Goal: Information Seeking & Learning: Compare options

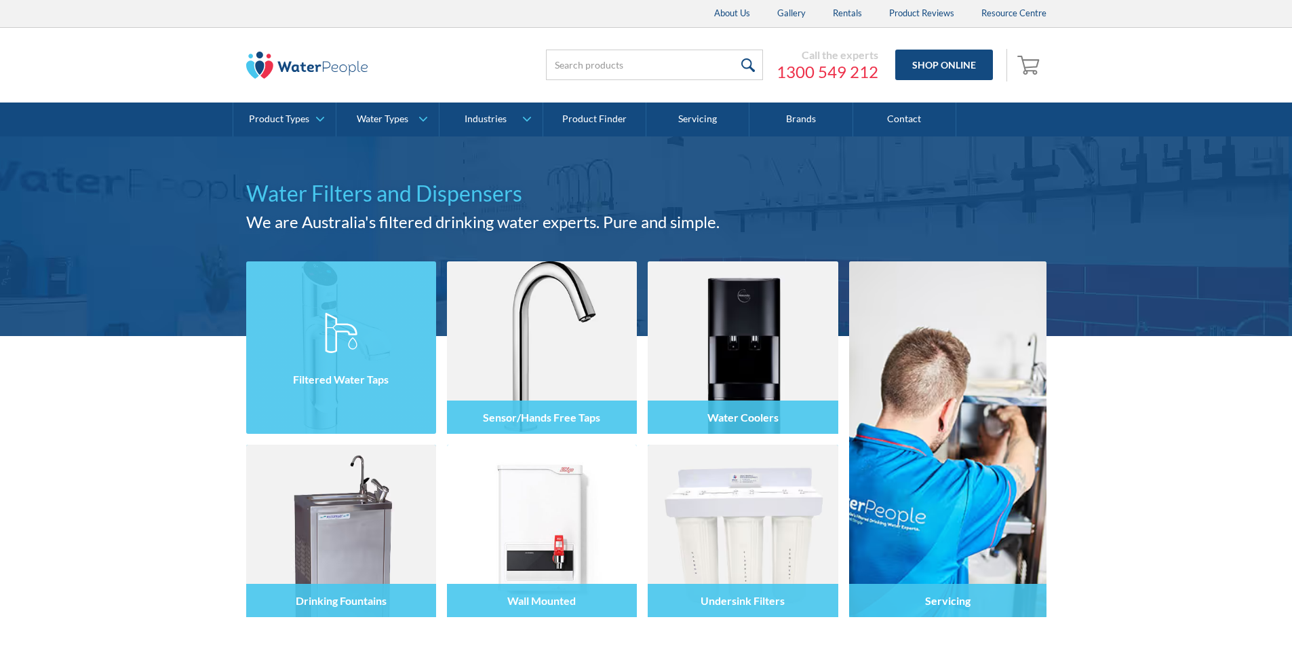
click at [361, 353] on div at bounding box center [341, 359] width 190 height 81
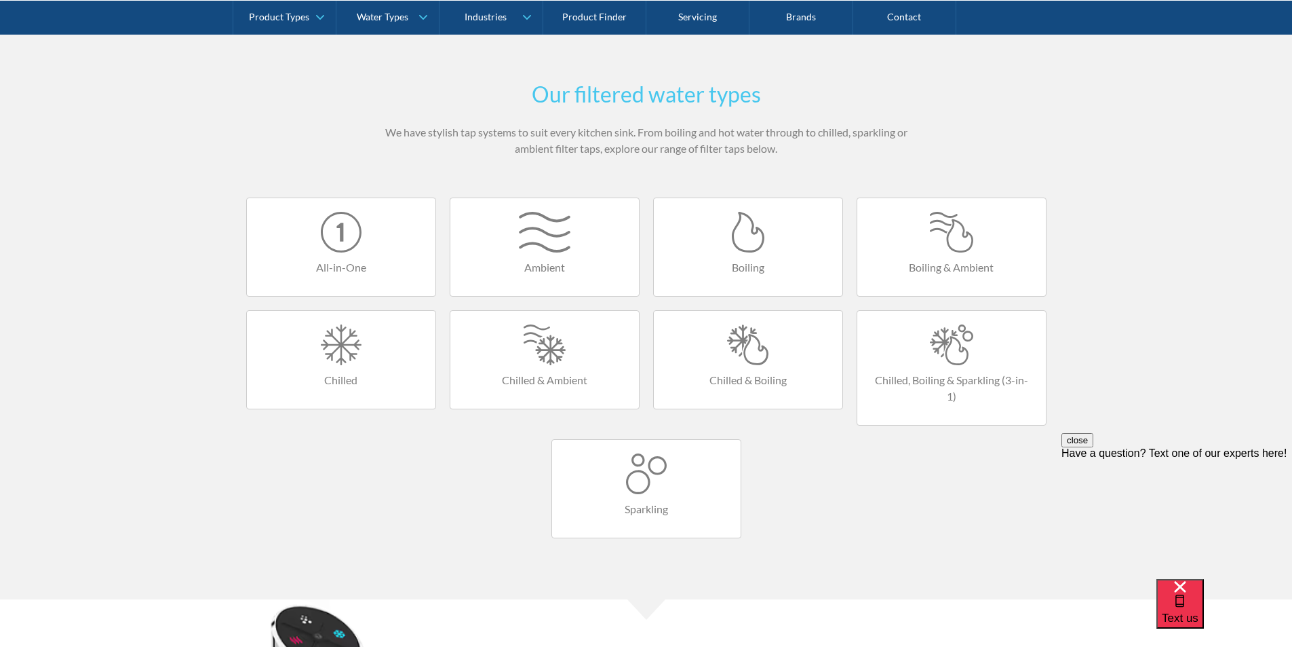
click at [349, 256] on link "All-in-One" at bounding box center [341, 246] width 190 height 99
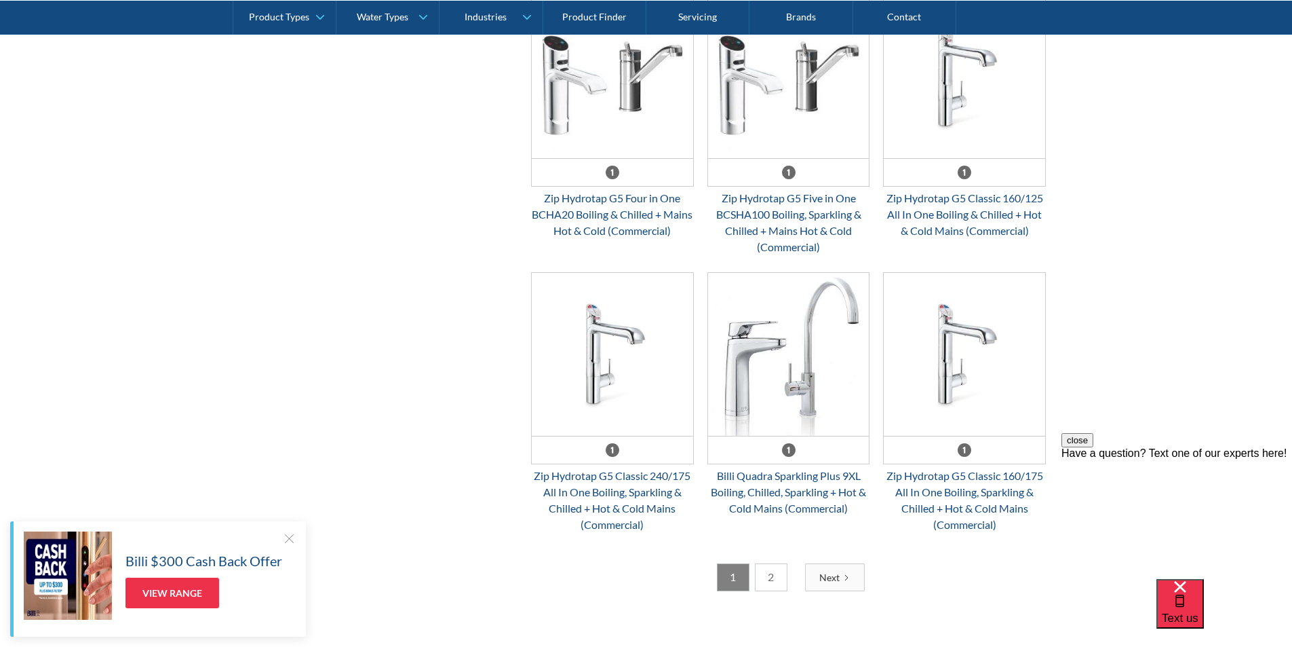
scroll to position [2035, 0]
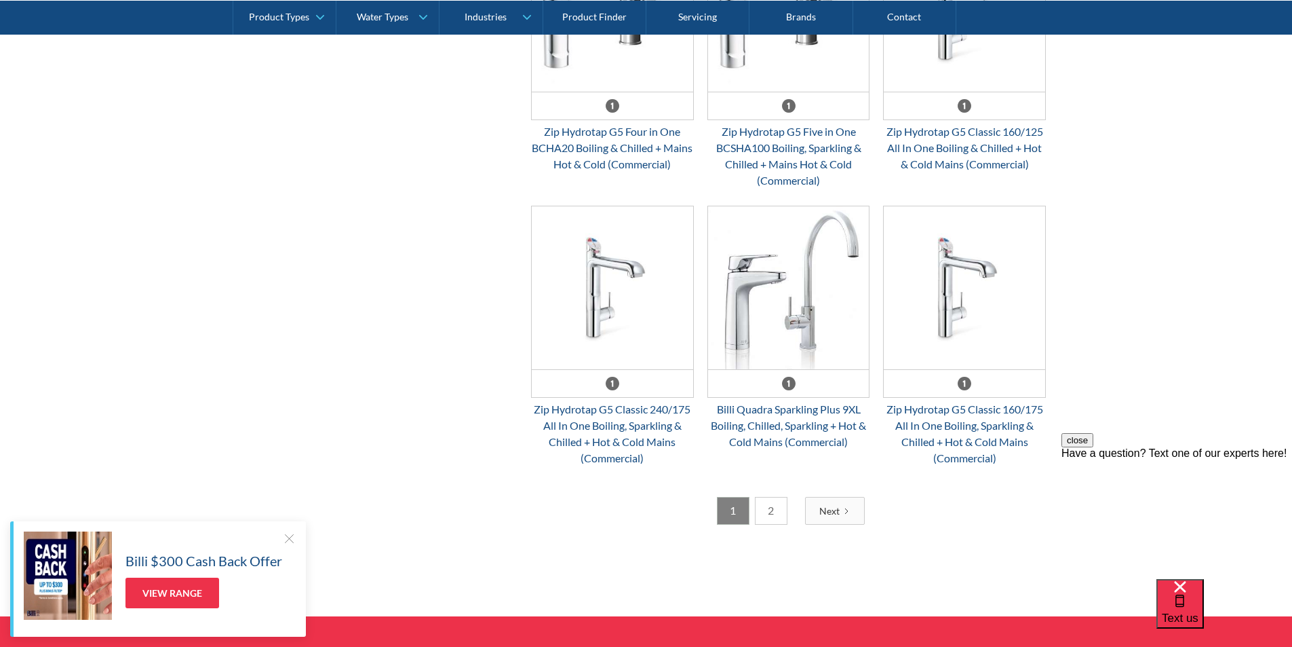
click at [778, 508] on link "2" at bounding box center [771, 511] width 33 height 28
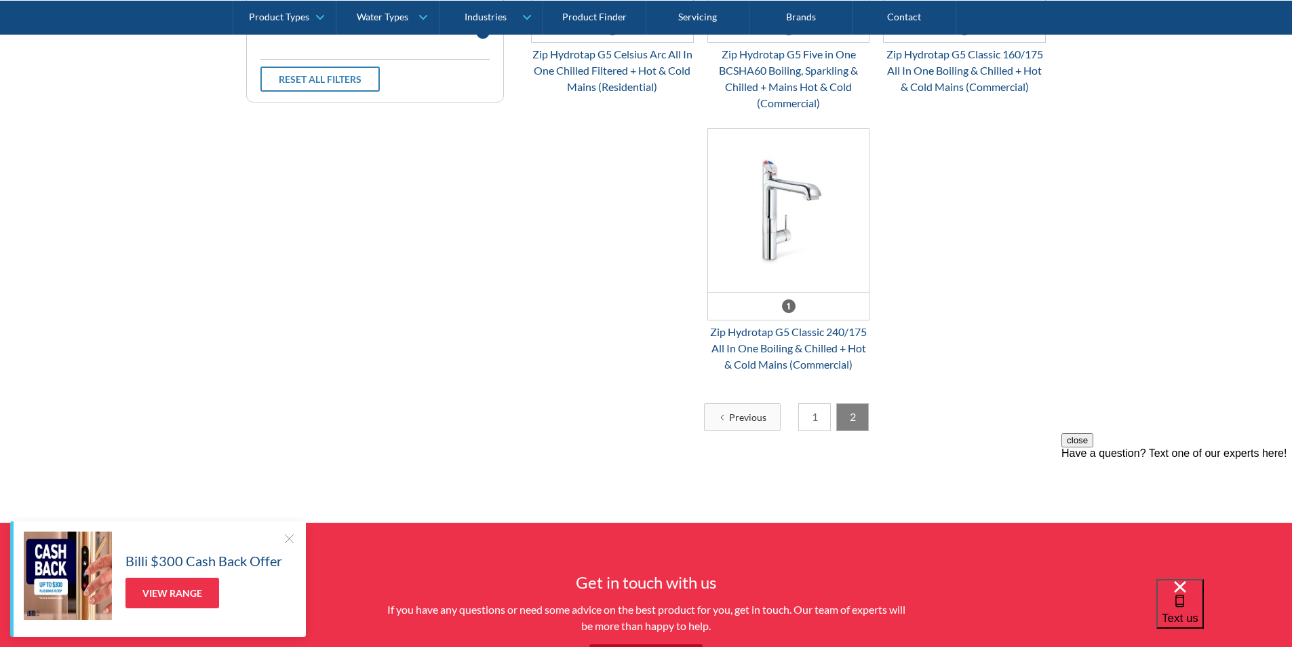
scroll to position [587, 0]
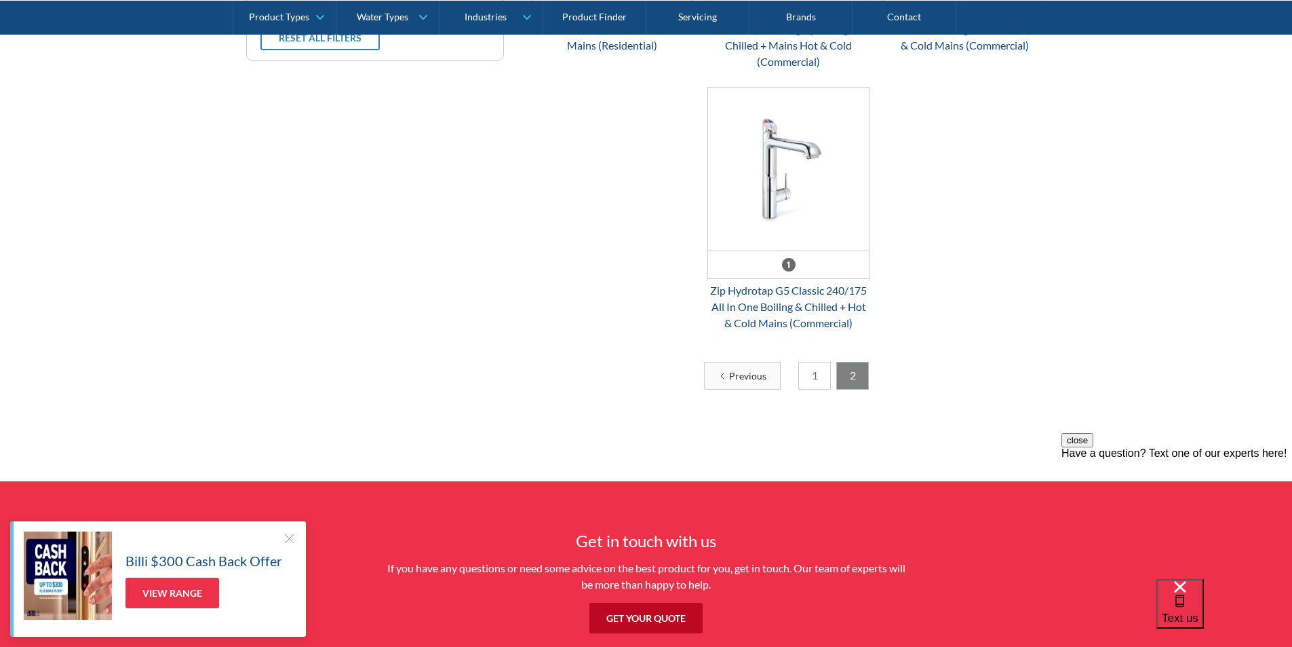
click at [809, 373] on link "1" at bounding box center [814, 376] width 33 height 28
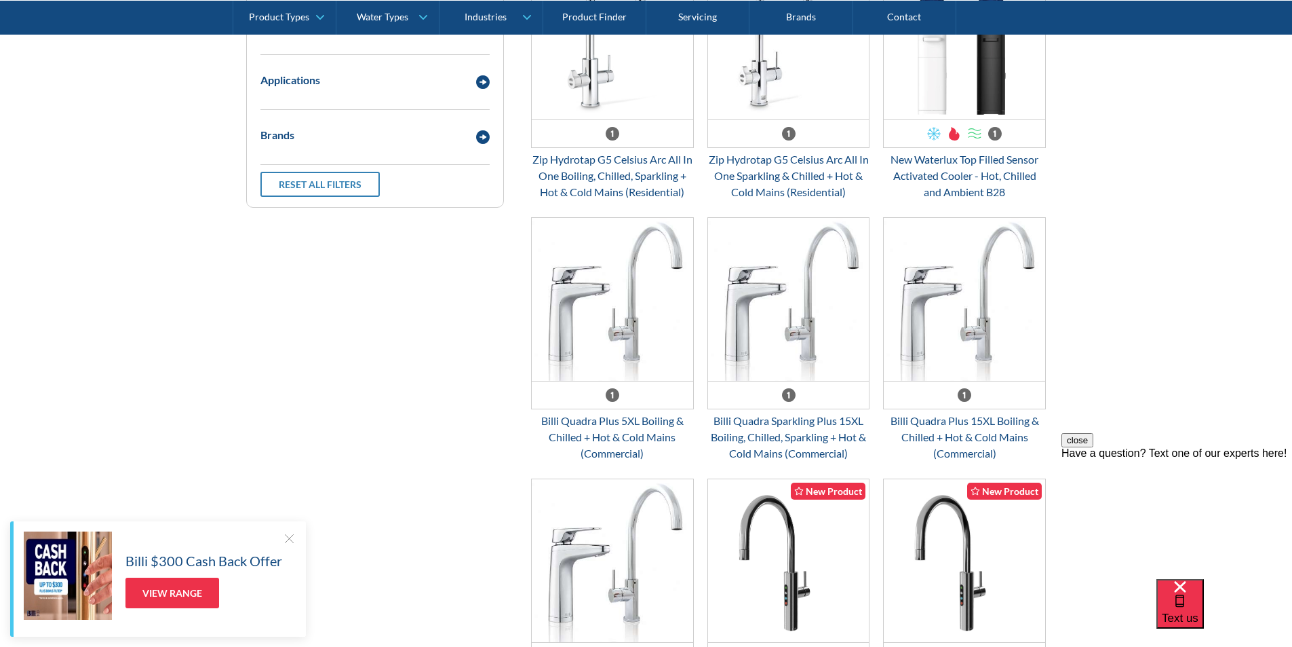
scroll to position [451, 0]
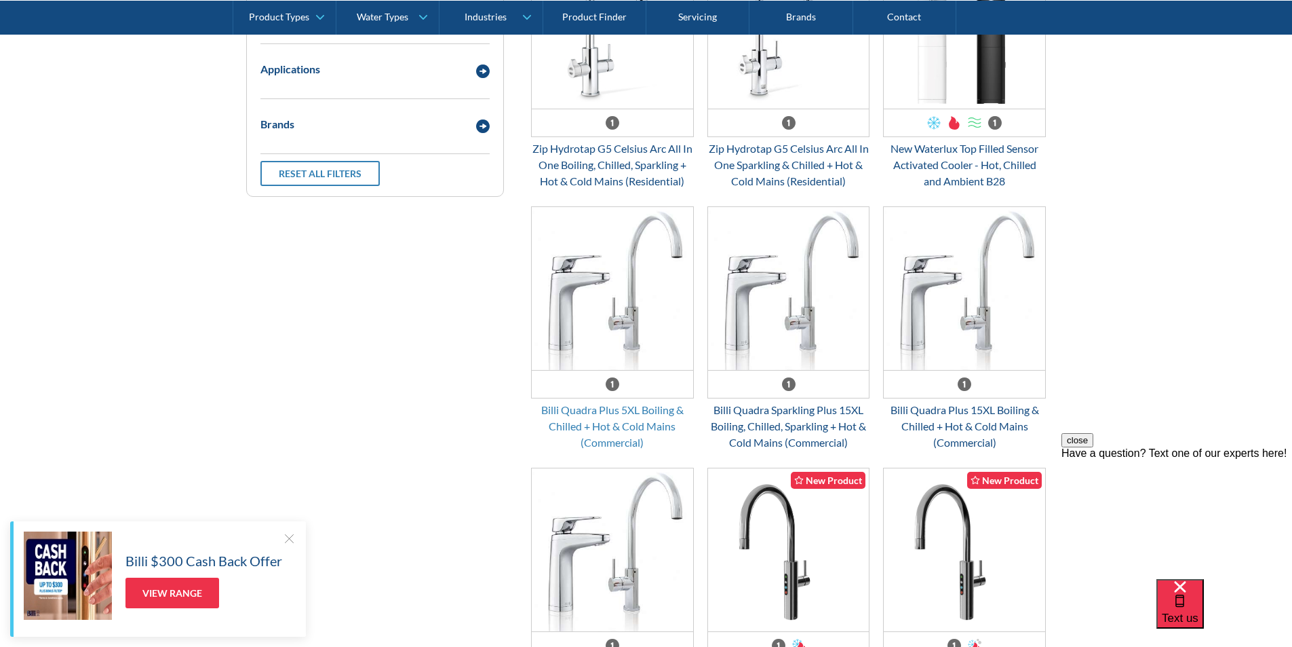
click at [625, 414] on div "Billi Quadra Plus 5XL Boiling & Chilled + Hot & Cold Mains (Commercial)" at bounding box center [612, 426] width 163 height 49
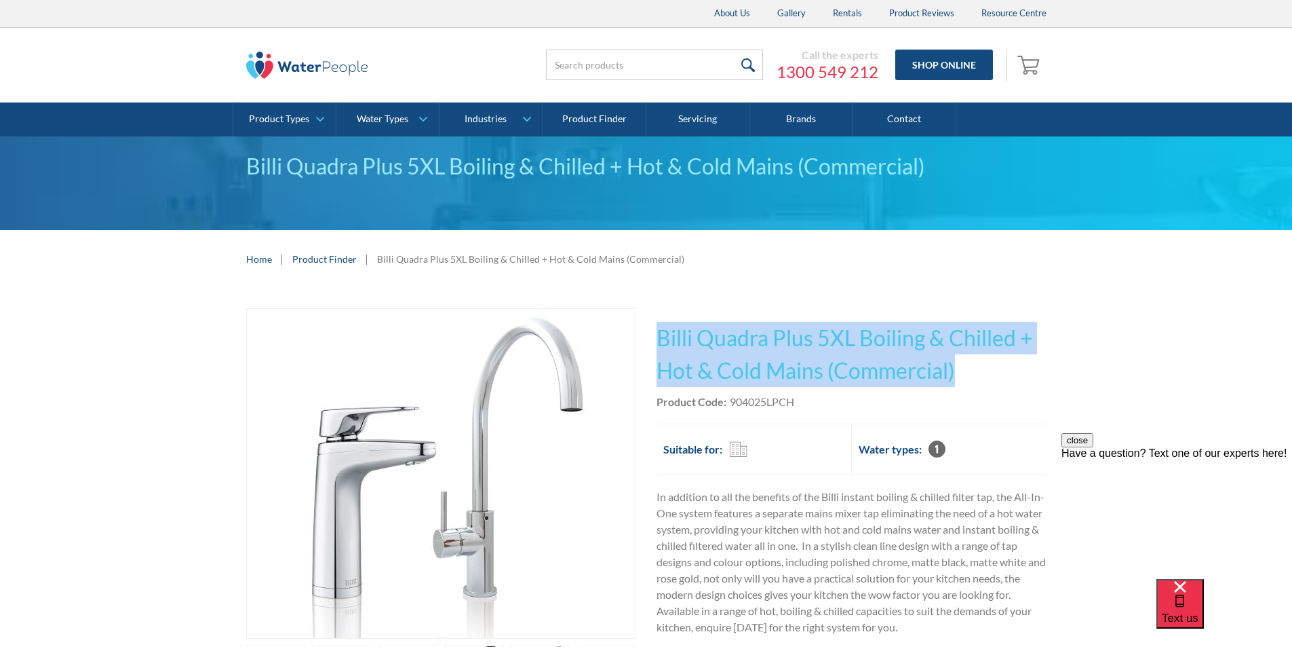
drag, startPoint x: 973, startPoint y: 369, endPoint x: 658, endPoint y: 329, distance: 318.0
click at [658, 328] on h1 "Billi Quadra Plus 5XL Boiling & Chilled + Hot & Cold Mains (Commercial)" at bounding box center [852, 354] width 390 height 65
copy h1 "Billi Quadra Plus 5XL Boiling & Chilled + Hot & Cold Mains (Commercial)"
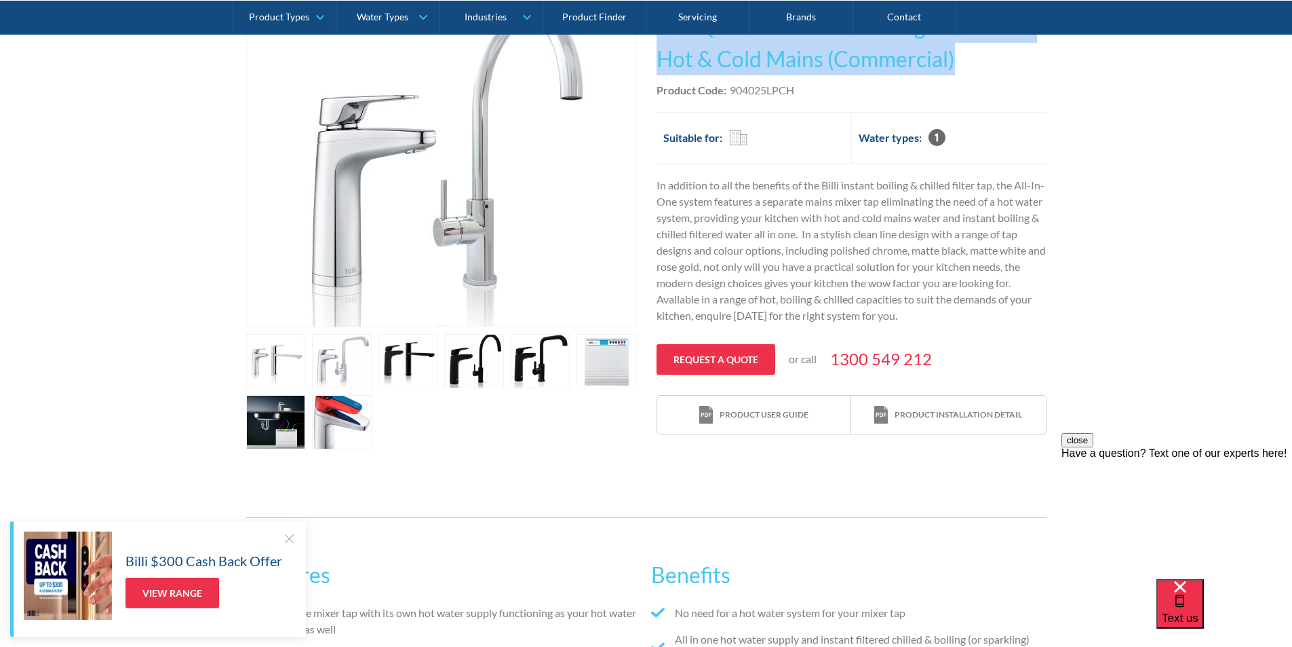
scroll to position [136, 0]
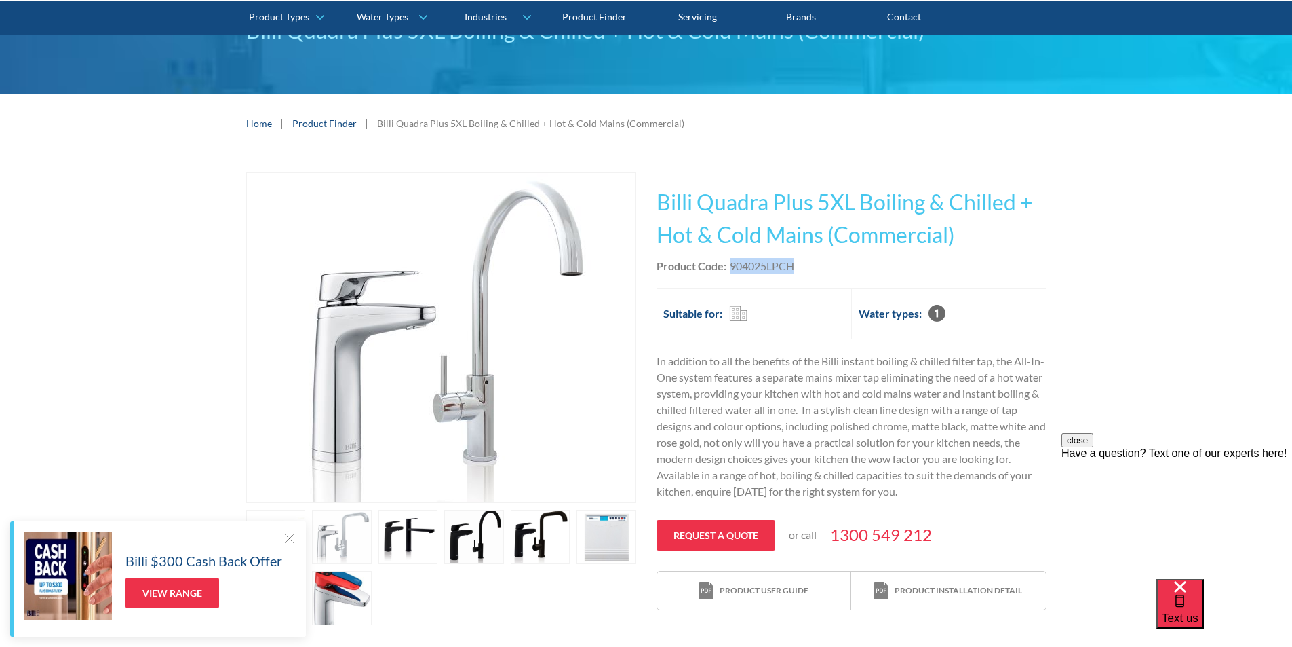
drag, startPoint x: 805, startPoint y: 268, endPoint x: 732, endPoint y: 267, distance: 72.6
click at [732, 267] on div "Product Code: 904025LPCH" at bounding box center [852, 266] width 390 height 16
copy div "904025LPCH"
click at [545, 535] on link "open lightbox" at bounding box center [541, 536] width 60 height 54
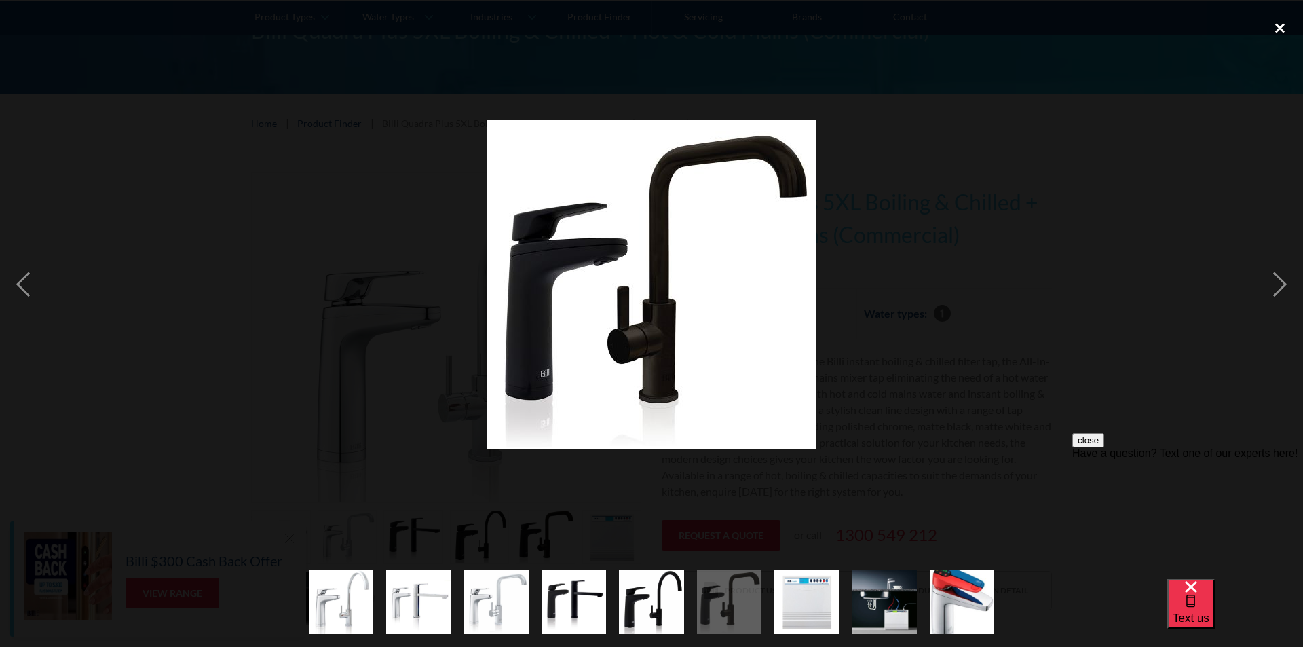
click at [1276, 26] on div "close lightbox" at bounding box center [1279, 28] width 46 height 30
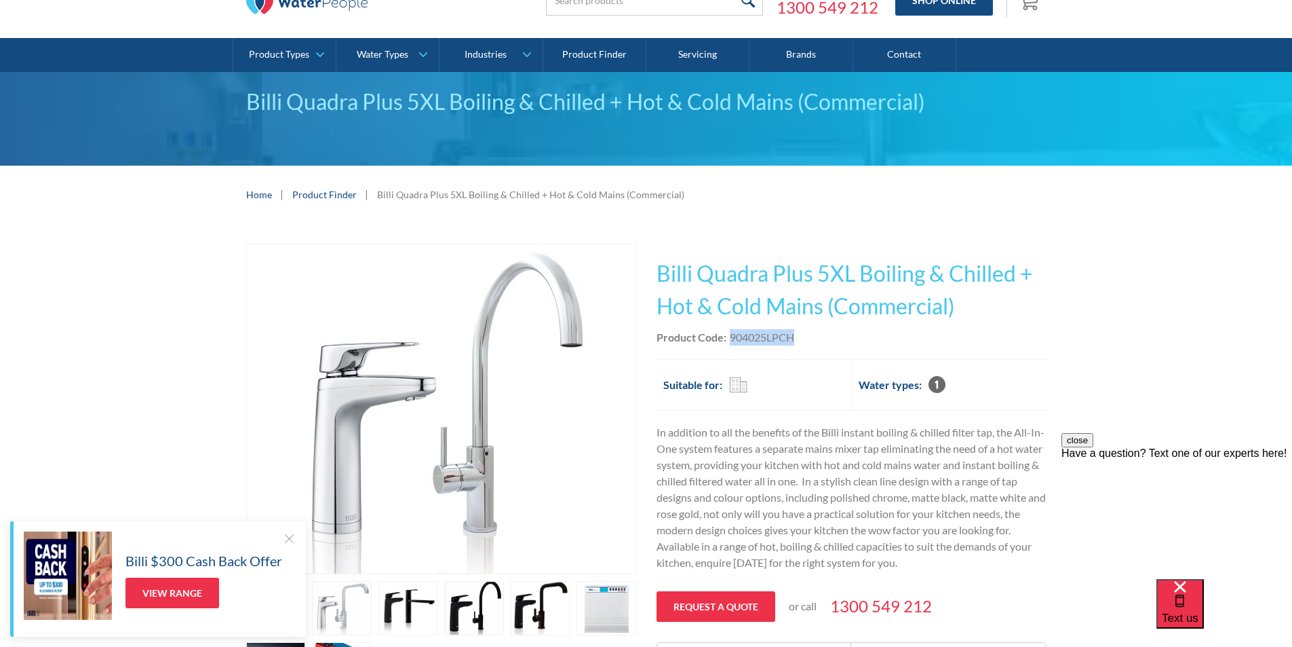
scroll to position [0, 0]
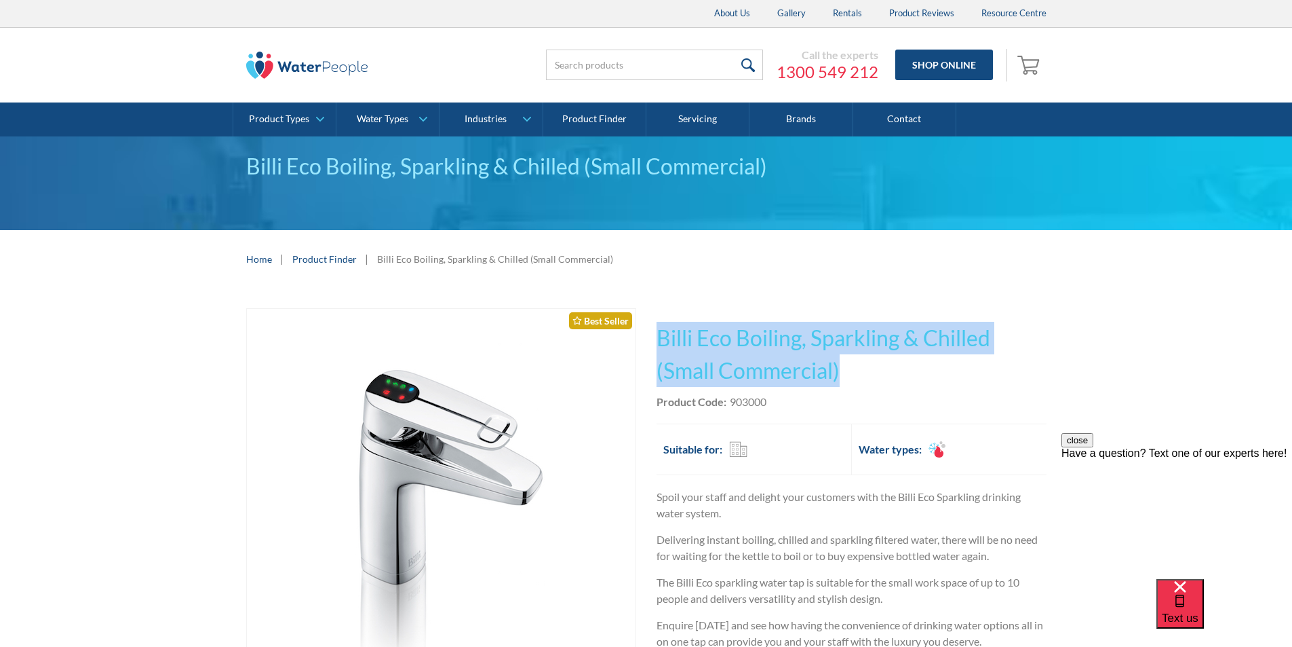
drag, startPoint x: 848, startPoint y: 366, endPoint x: 655, endPoint y: 321, distance: 198.5
click at [651, 315] on div "Play video Fits Most Brands Best Seller No items found. This tap design is incl…" at bounding box center [646, 604] width 801 height 592
copy h1 "Billi Eco Boiling, Sparkling & Chilled (Small Commercial)"
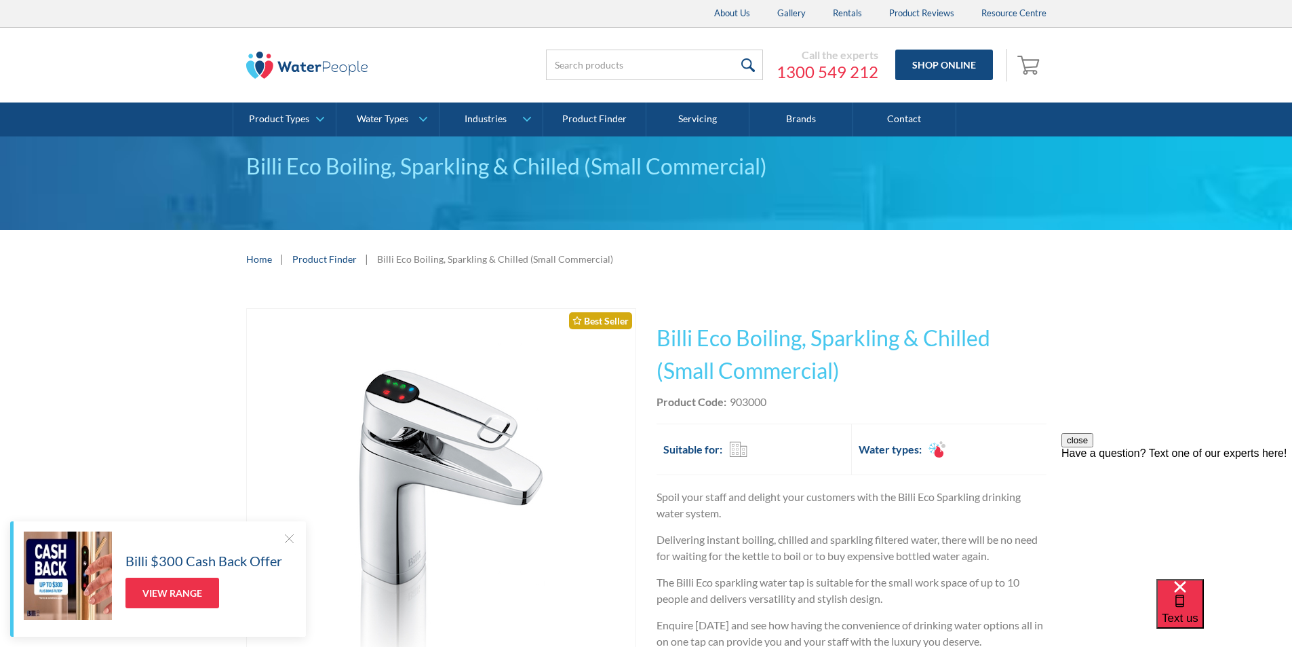
click at [775, 404] on div "Product Code: 903000" at bounding box center [852, 401] width 390 height 16
drag, startPoint x: 772, startPoint y: 398, endPoint x: 732, endPoint y: 406, distance: 40.7
click at [732, 406] on div "Product Code: 903000" at bounding box center [852, 401] width 390 height 16
copy div "903000"
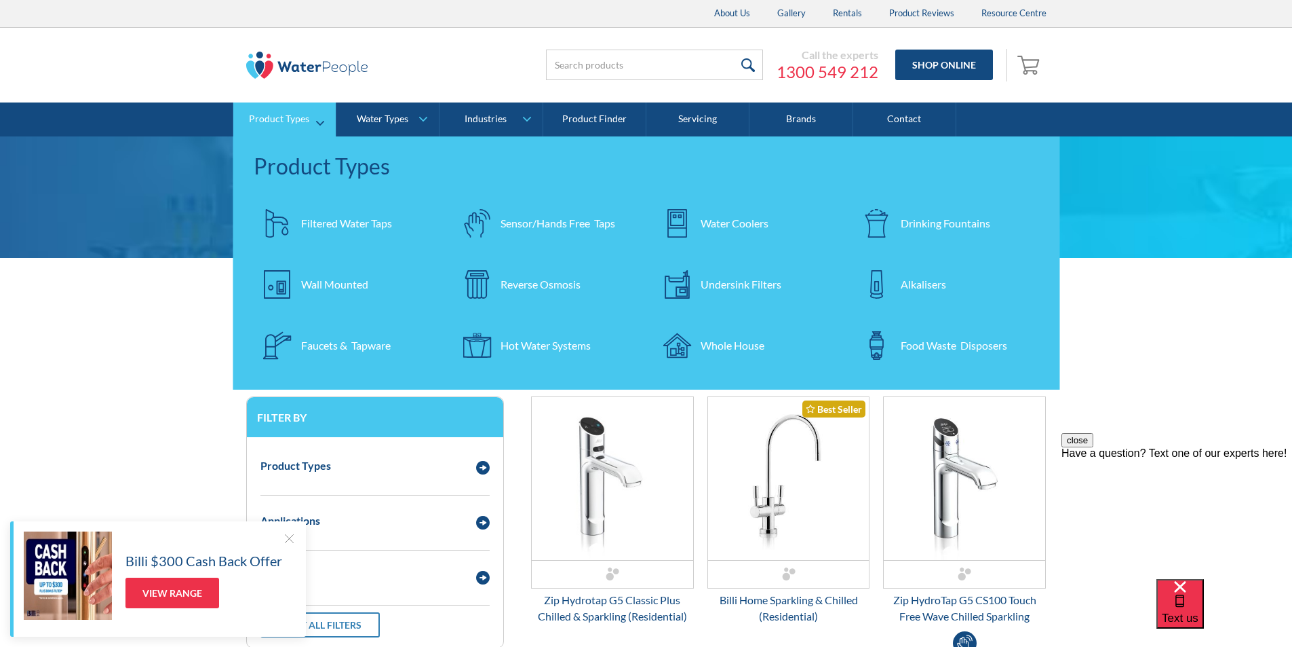
click at [922, 220] on div "Drinking Fountains" at bounding box center [946, 223] width 90 height 16
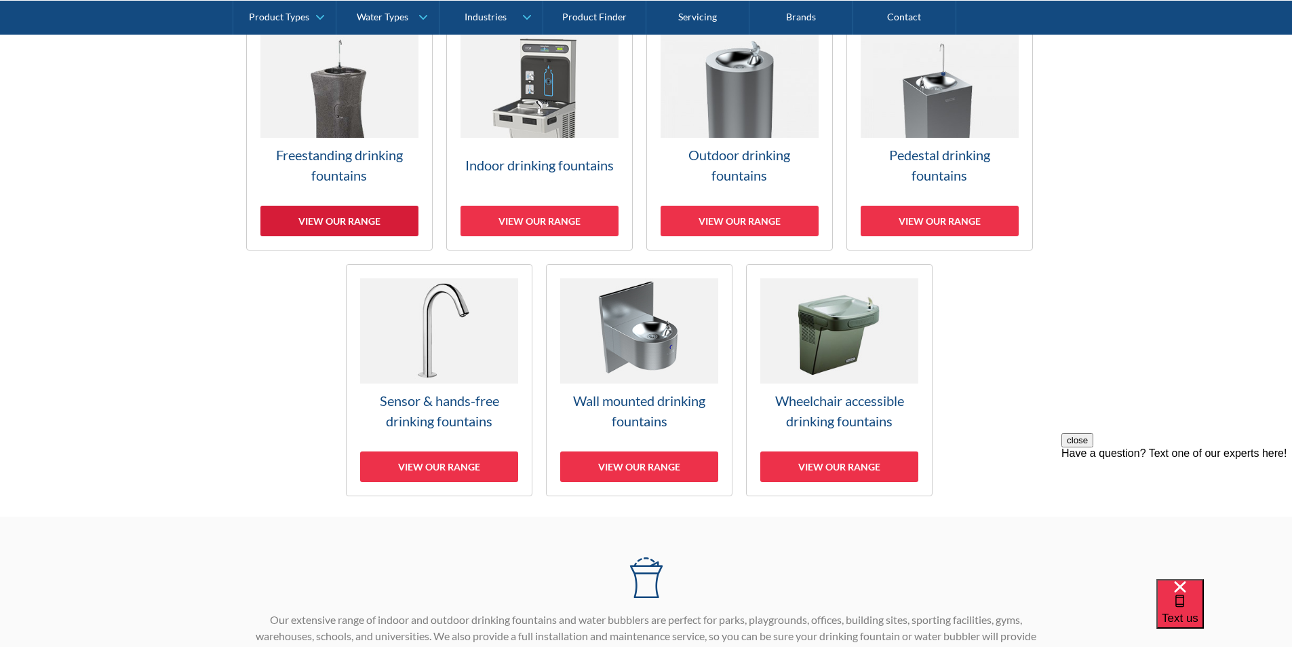
scroll to position [475, 0]
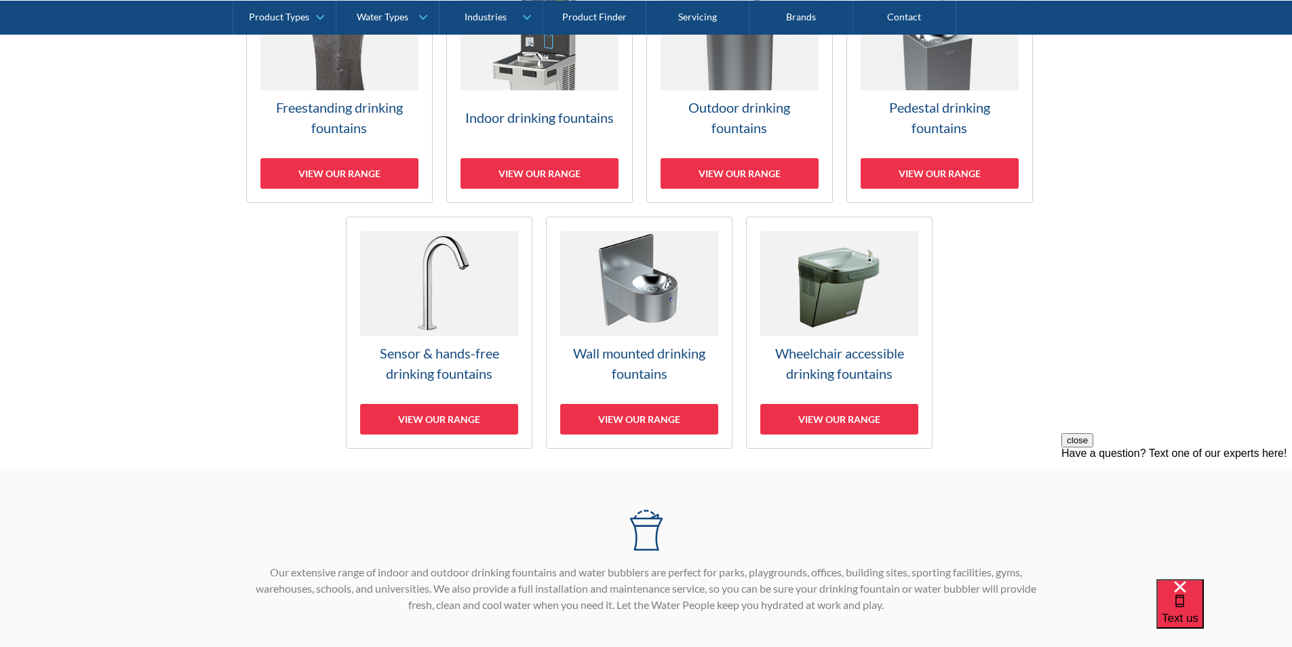
click at [622, 317] on img at bounding box center [639, 283] width 158 height 105
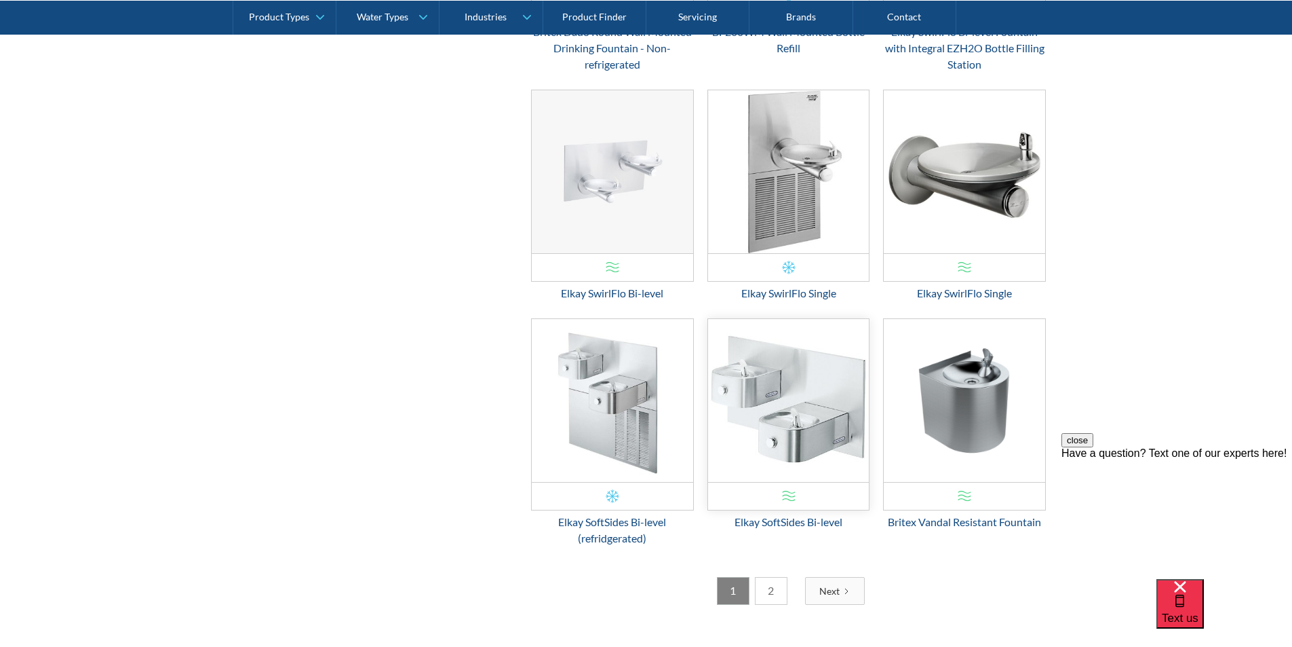
scroll to position [1971, 0]
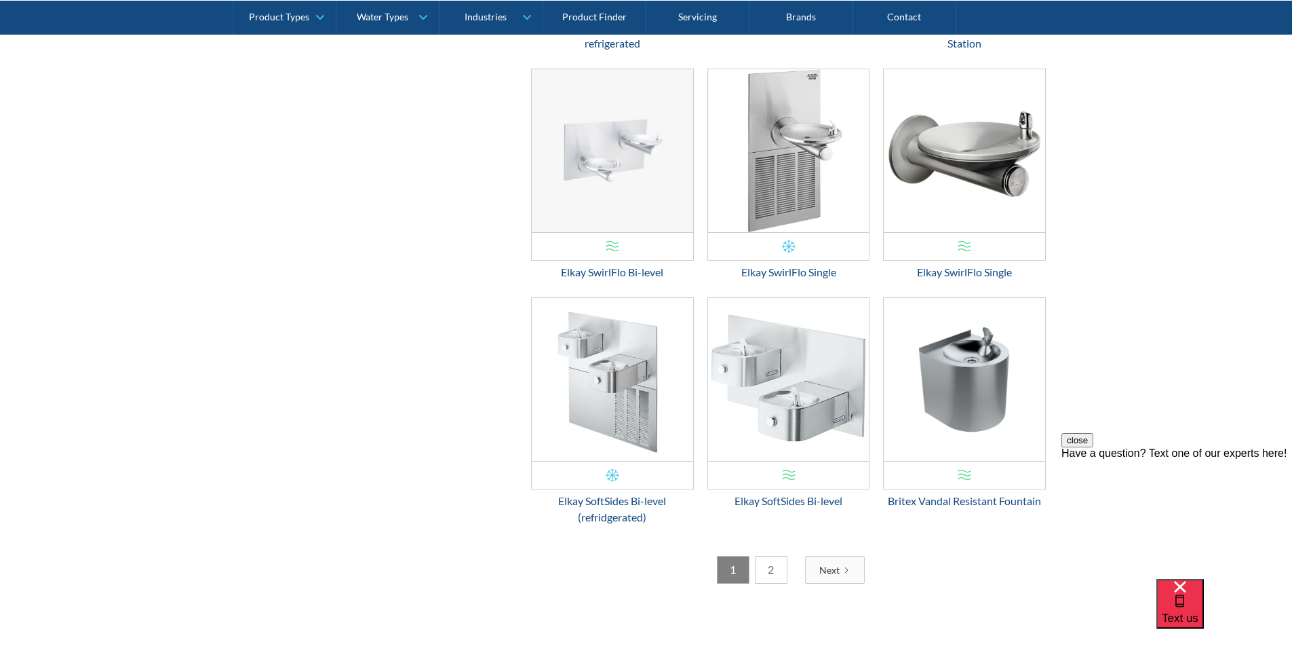
click at [773, 571] on link "2" at bounding box center [771, 570] width 33 height 28
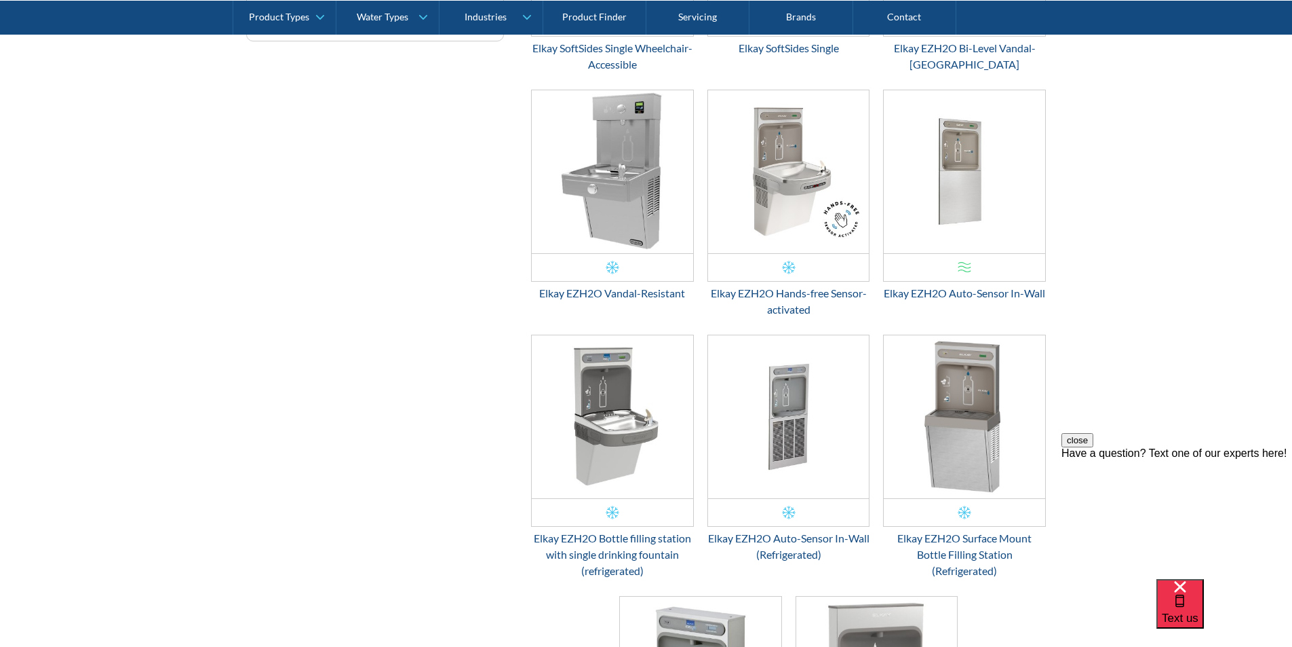
scroll to position [682, 0]
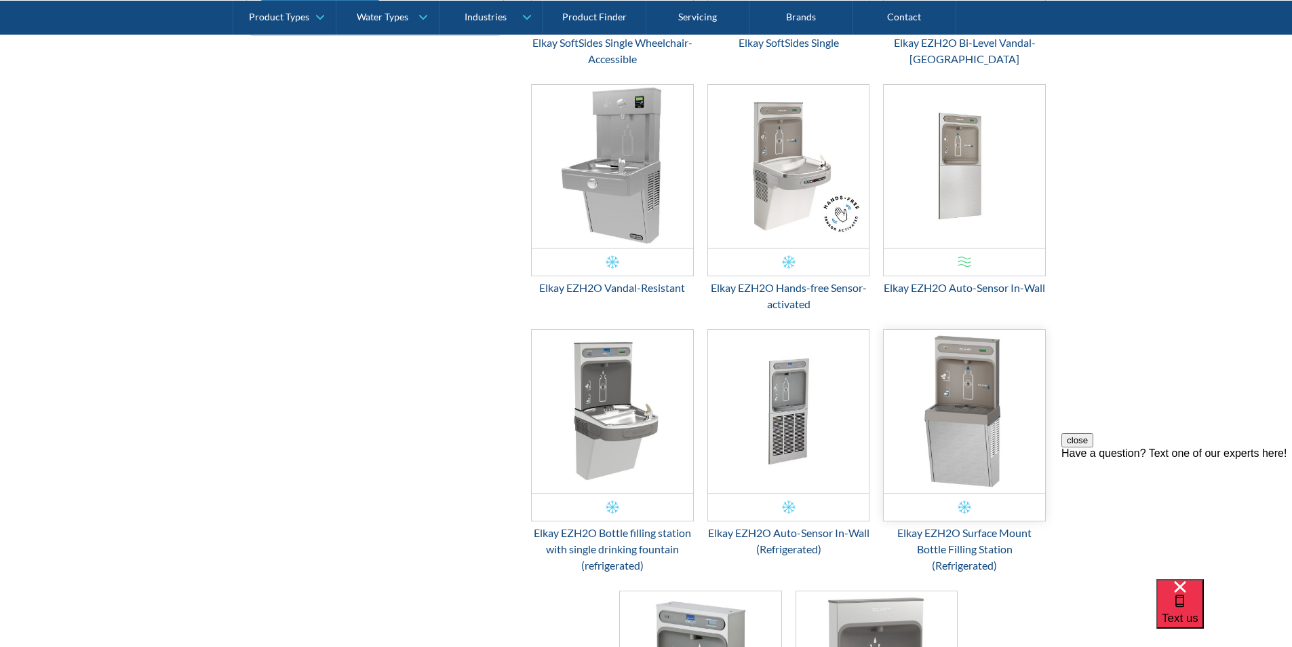
click at [965, 404] on img "Email Form 3" at bounding box center [964, 411] width 161 height 163
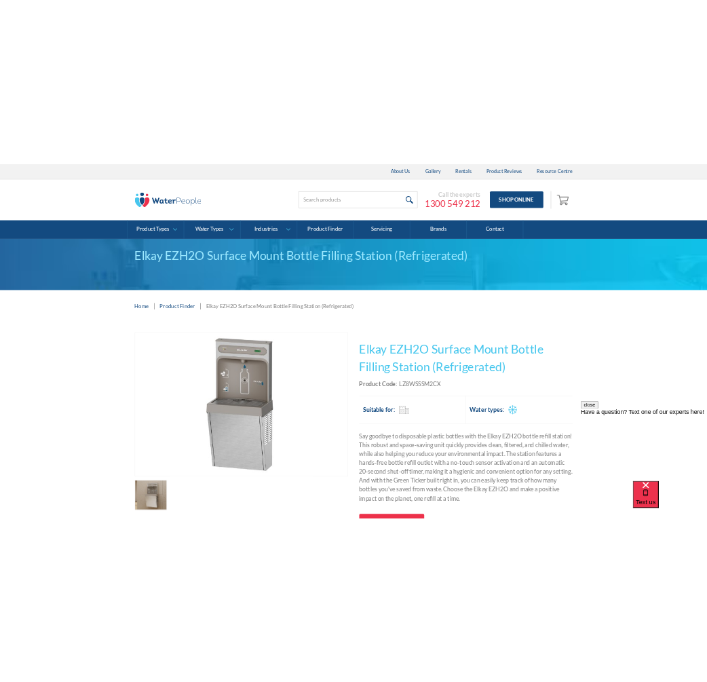
scroll to position [68, 0]
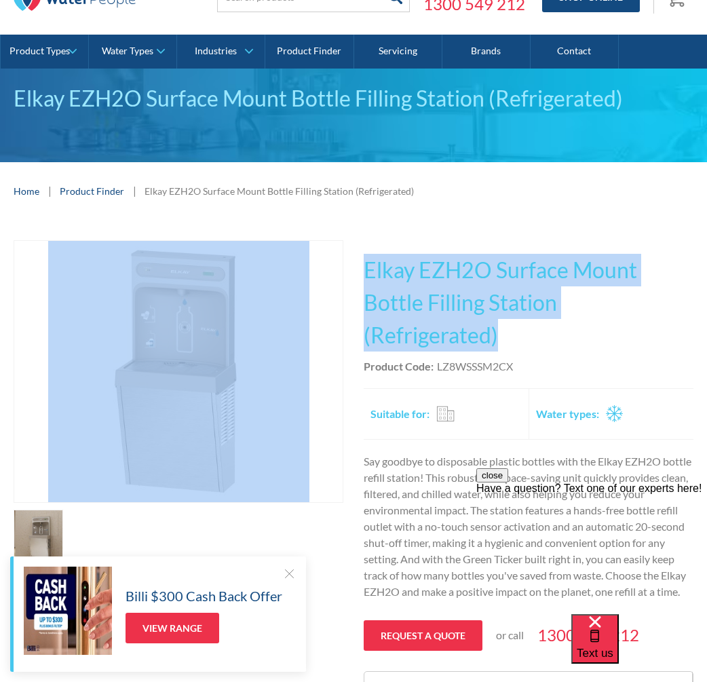
drag, startPoint x: 503, startPoint y: 332, endPoint x: 339, endPoint y: 284, distance: 170.4
click at [339, 284] on div "Play video Fits Most Brands Best Seller No items found. This tap design is incl…" at bounding box center [354, 475] width 680 height 471
copy div "Fits Most Brands Best Seller No items found. This tap design is included in our…"
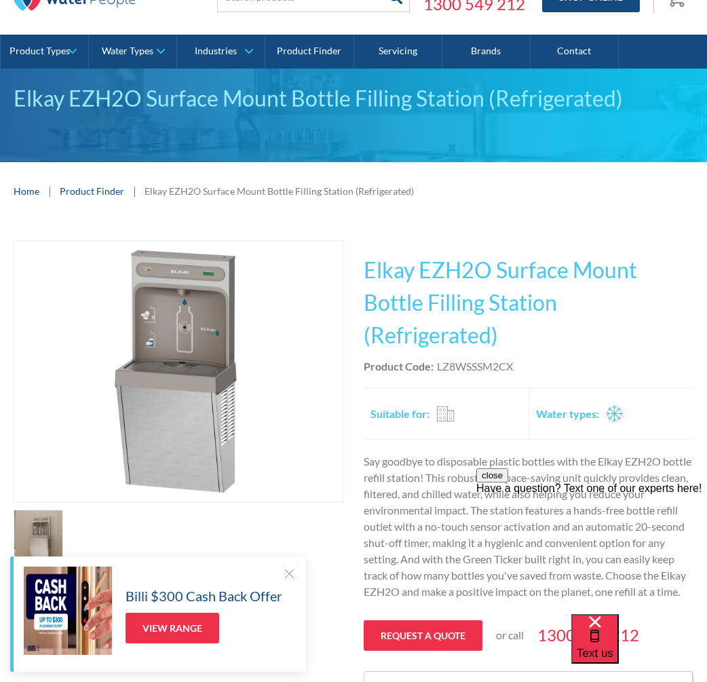
click at [522, 382] on div "This tap design is included in our standard range tap options when you purchase…" at bounding box center [529, 475] width 330 height 471
drag, startPoint x: 516, startPoint y: 368, endPoint x: 449, endPoint y: 371, distance: 67.2
click at [435, 374] on div "This tap design is included in our standard range tap options when you purchase…" at bounding box center [529, 475] width 330 height 471
drag, startPoint x: 509, startPoint y: 369, endPoint x: 523, endPoint y: 362, distance: 15.2
click at [515, 366] on div "Product Code: LZ8WSSSM2CX" at bounding box center [529, 366] width 330 height 16
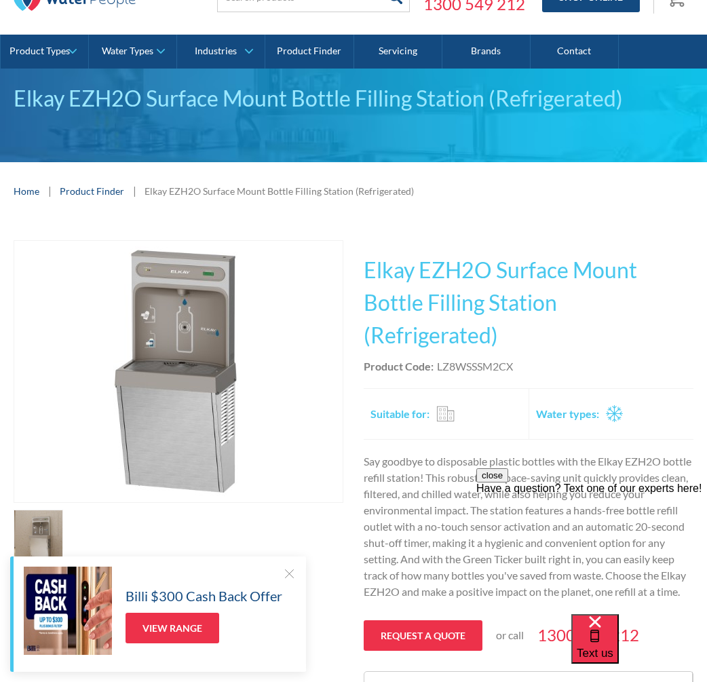
click at [523, 362] on div "Product Code: LZ8WSSSM2CX" at bounding box center [529, 366] width 330 height 16
drag, startPoint x: 520, startPoint y: 364, endPoint x: 437, endPoint y: 372, distance: 83.8
click at [437, 372] on div "Product Code: LZ8WSSSM2CX" at bounding box center [529, 366] width 330 height 16
copy div "LZ8WSSSM2CX"
click at [205, 366] on img "open lightbox" at bounding box center [178, 371] width 261 height 261
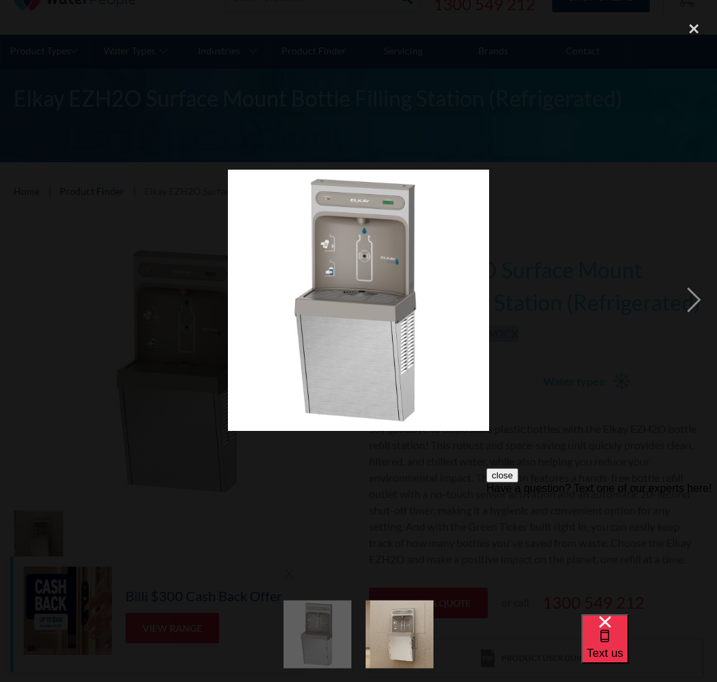
drag, startPoint x: 205, startPoint y: 366, endPoint x: 370, endPoint y: 362, distance: 165.6
click at [694, 33] on div "close lightbox" at bounding box center [694, 29] width 46 height 30
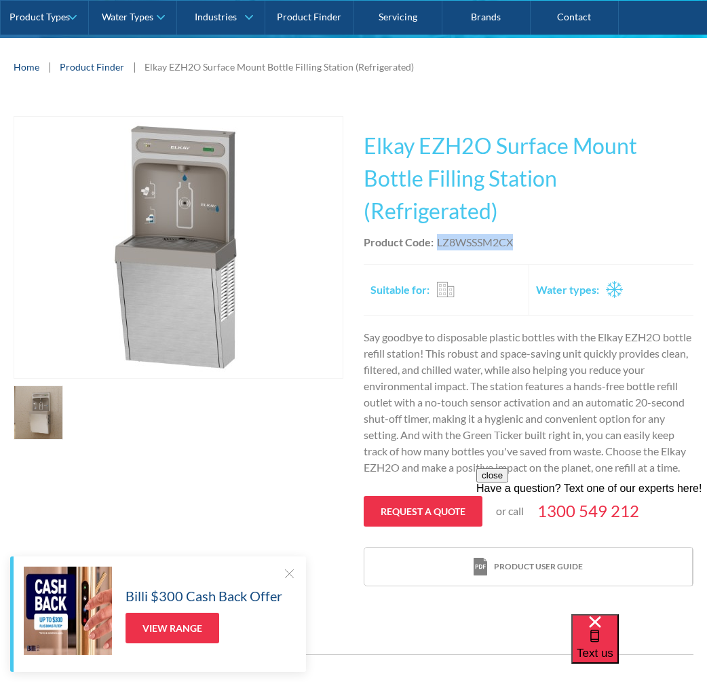
scroll to position [204, 0]
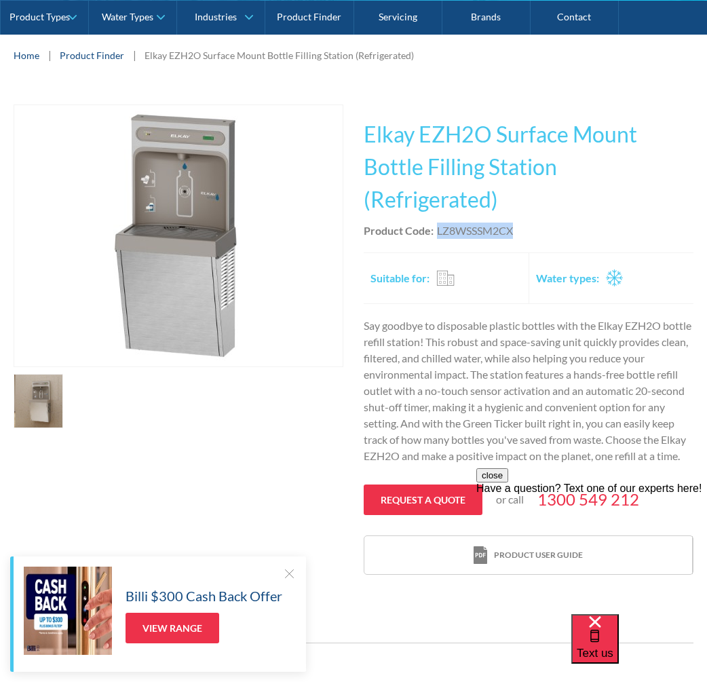
click at [45, 398] on link "open lightbox" at bounding box center [39, 401] width 50 height 54
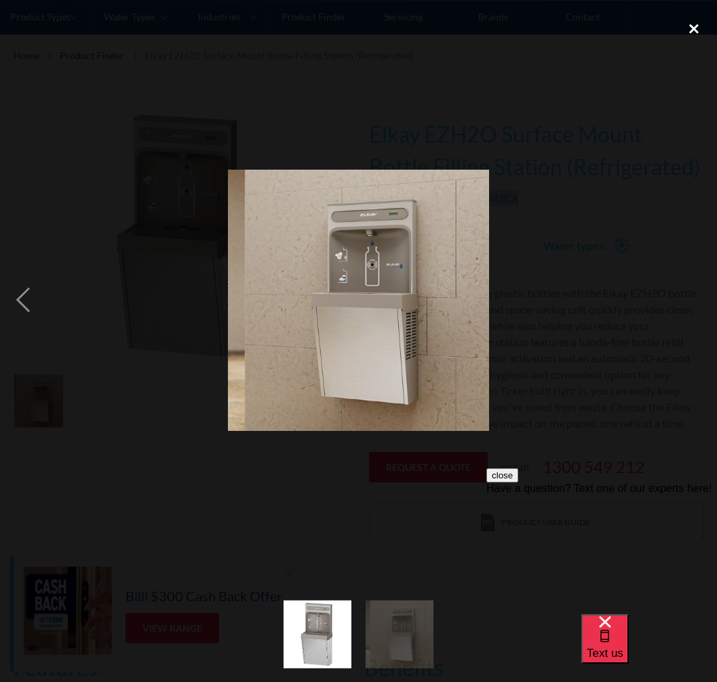
click at [689, 27] on div "close lightbox" at bounding box center [694, 29] width 46 height 30
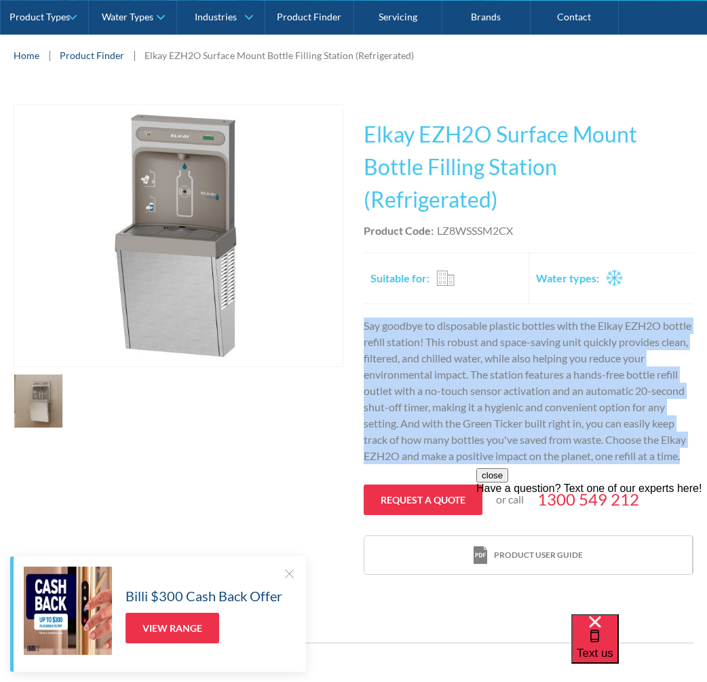
drag, startPoint x: 678, startPoint y: 453, endPoint x: 364, endPoint y: 322, distance: 340.9
click at [363, 322] on div "Play video Fits Most Brands Best Seller No items found. This tap design is incl…" at bounding box center [354, 339] width 680 height 471
copy p "Say goodbye to disposable plastic bottles with the Elkay EZH2O bottle refill st…"
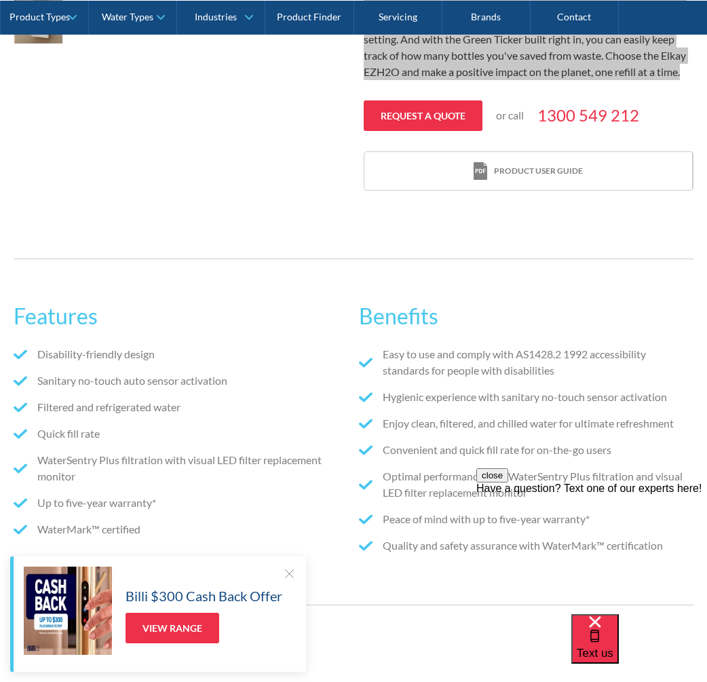
scroll to position [814, 0]
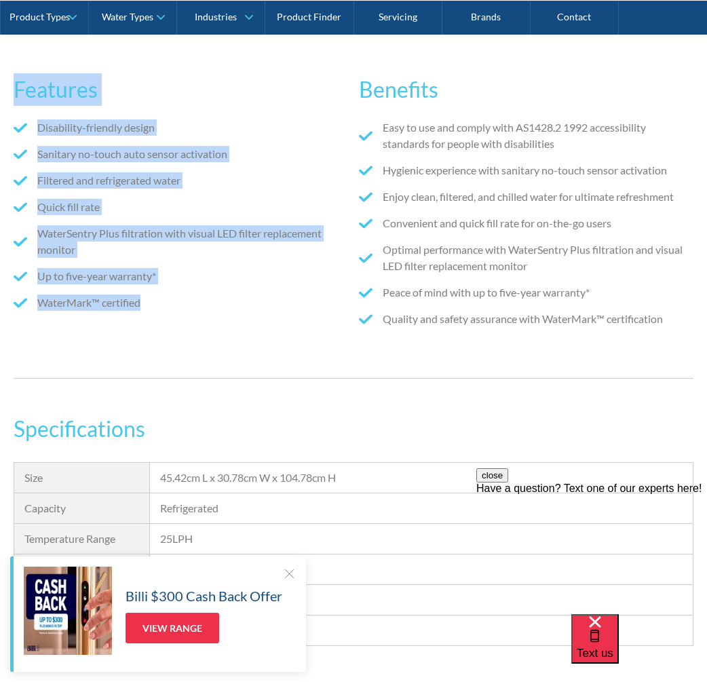
drag, startPoint x: 159, startPoint y: 306, endPoint x: 14, endPoint y: 65, distance: 280.9
click at [12, 65] on div "Features Disability-friendly design Sanitary no-touch auto sensor activation Fi…" at bounding box center [353, 205] width 707 height 387
copy div "Features Disability-friendly design Sanitary no-touch auto sensor activation Fi…"
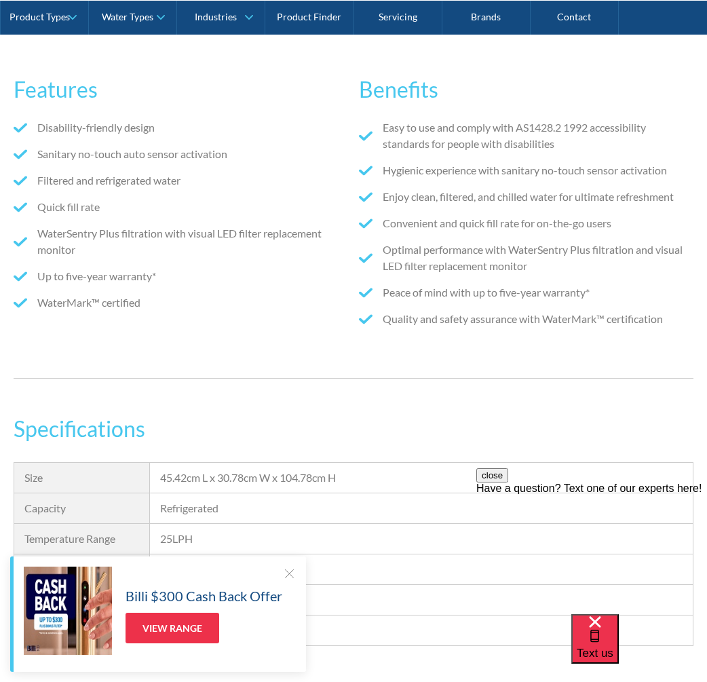
click at [668, 320] on li "Quality and safety assurance with WaterMark™ certification" at bounding box center [526, 319] width 334 height 16
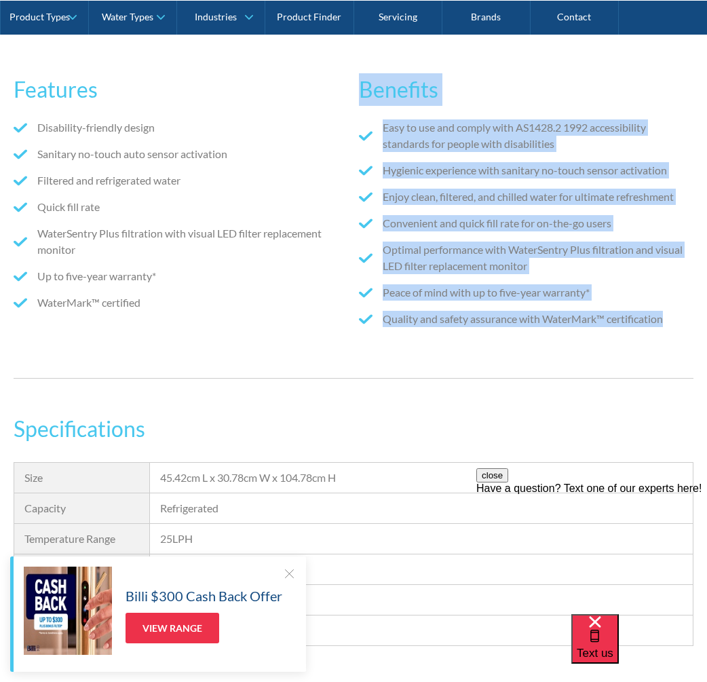
drag, startPoint x: 667, startPoint y: 317, endPoint x: 364, endPoint y: 96, distance: 374.4
click at [364, 96] on div "Benefits Easy to use and comply with AS1428.2 1992 accessibility standards for …" at bounding box center [526, 205] width 334 height 291
copy div "Benefits Easy to use and comply with AS1428.2 1992 accessibility standards for …"
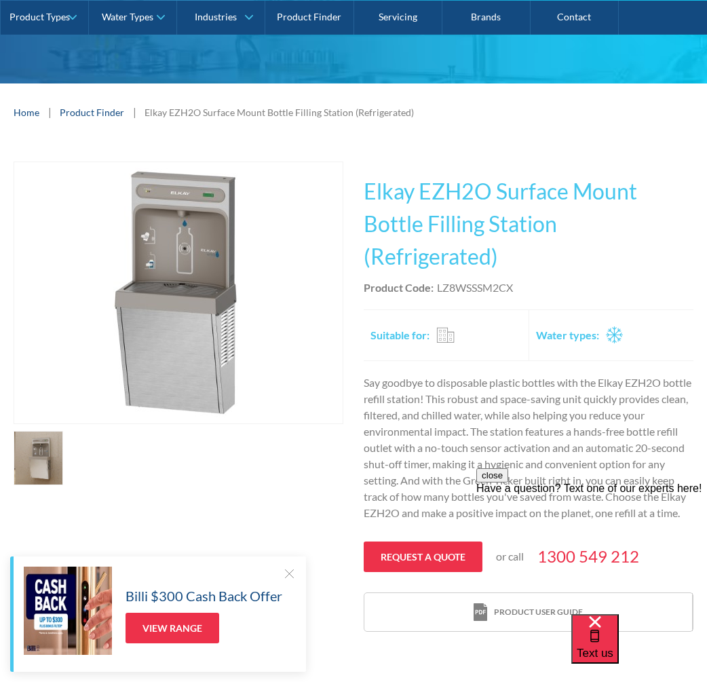
scroll to position [0, 0]
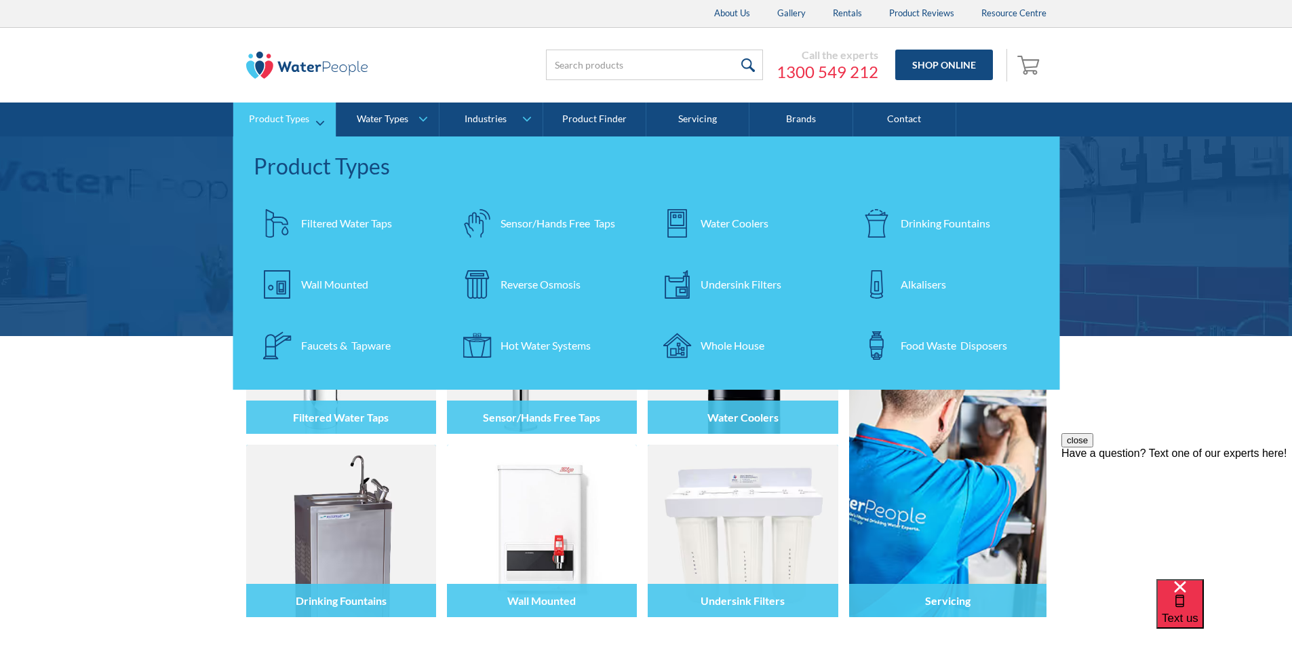
click at [934, 220] on div "Drinking Fountains" at bounding box center [946, 223] width 90 height 16
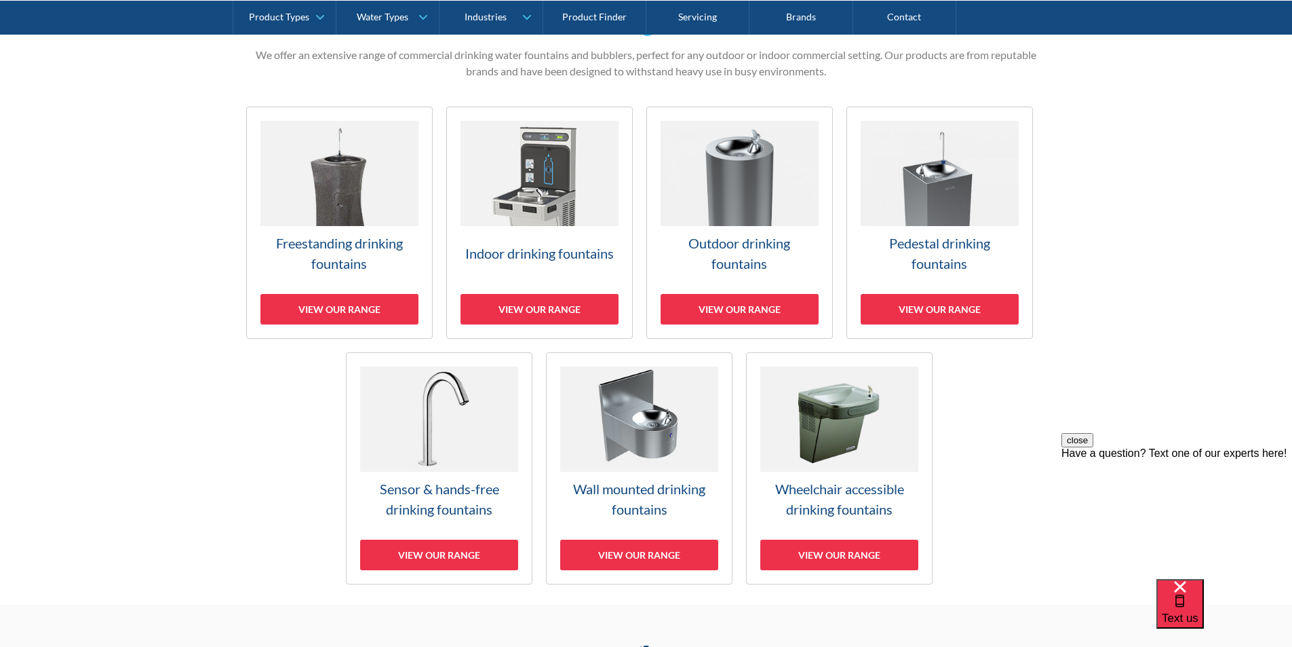
click at [336, 242] on h3 "Freestanding drinking fountains" at bounding box center [340, 253] width 158 height 41
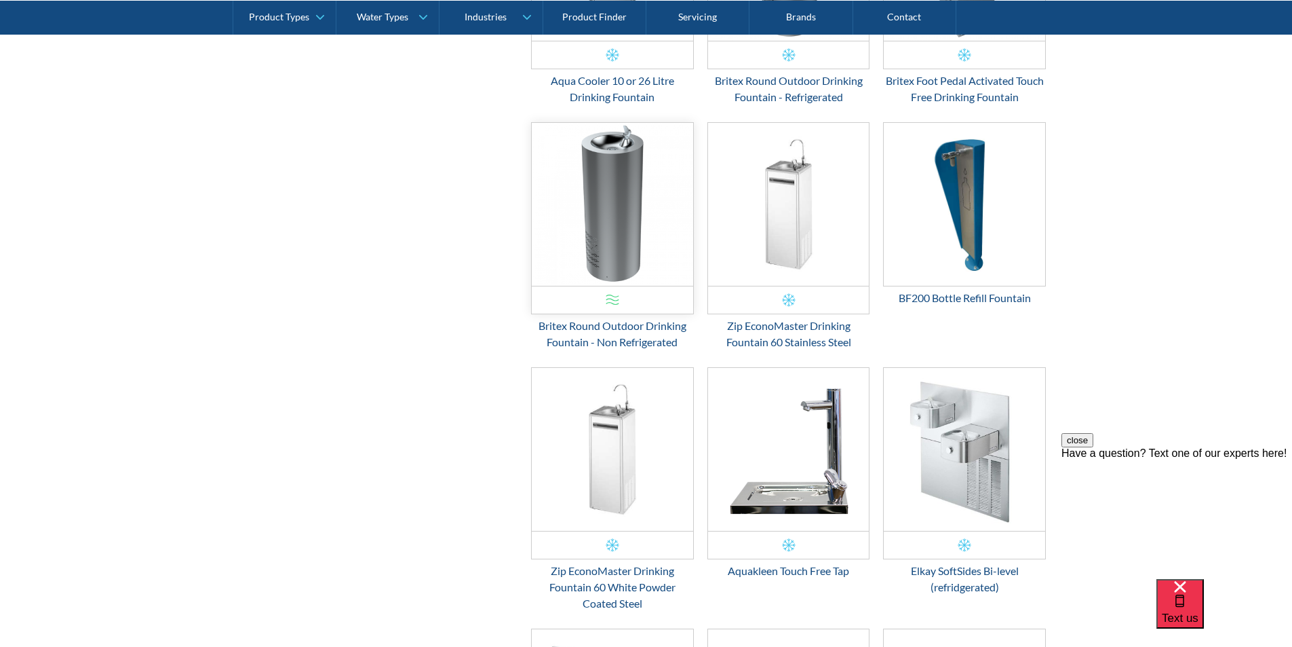
scroll to position [978, 0]
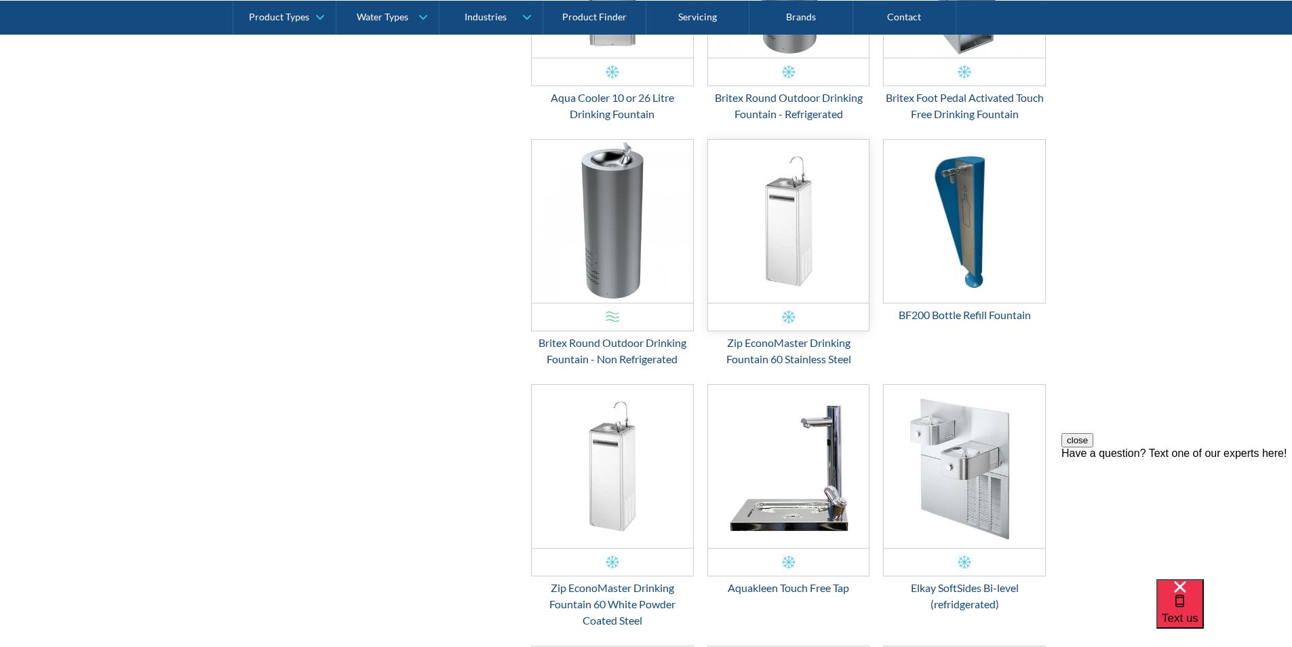
click at [779, 251] on img "Email Form 3" at bounding box center [788, 221] width 161 height 163
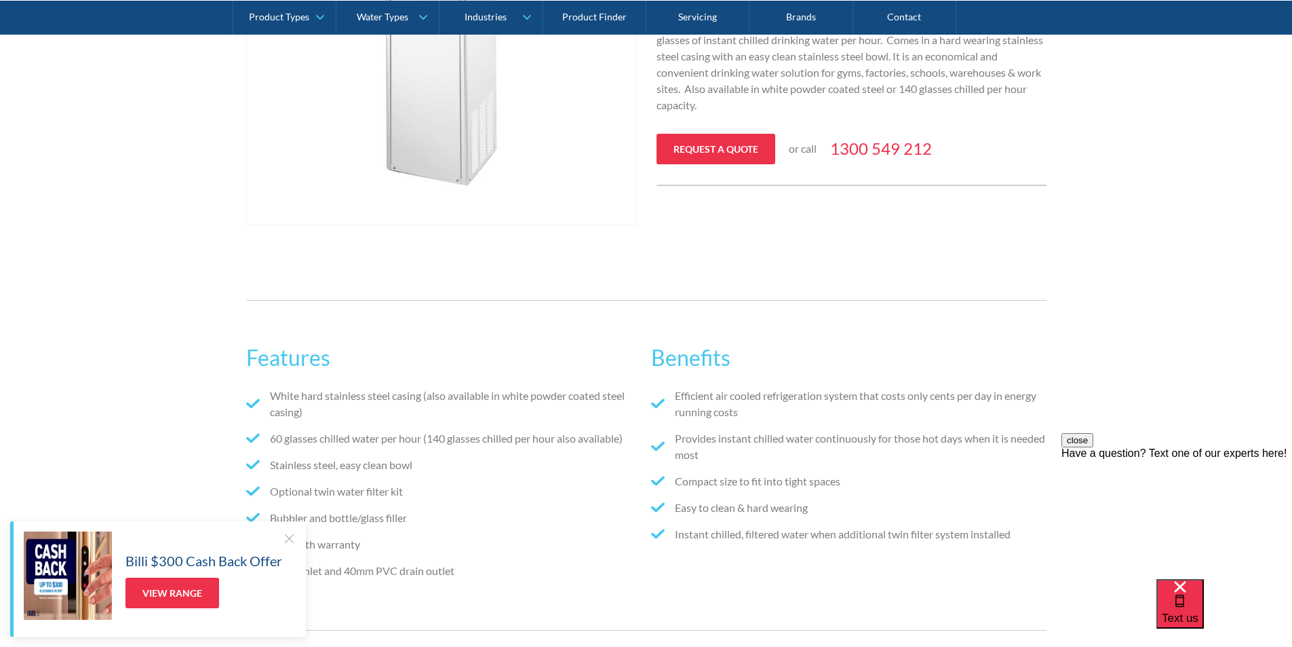
scroll to position [204, 0]
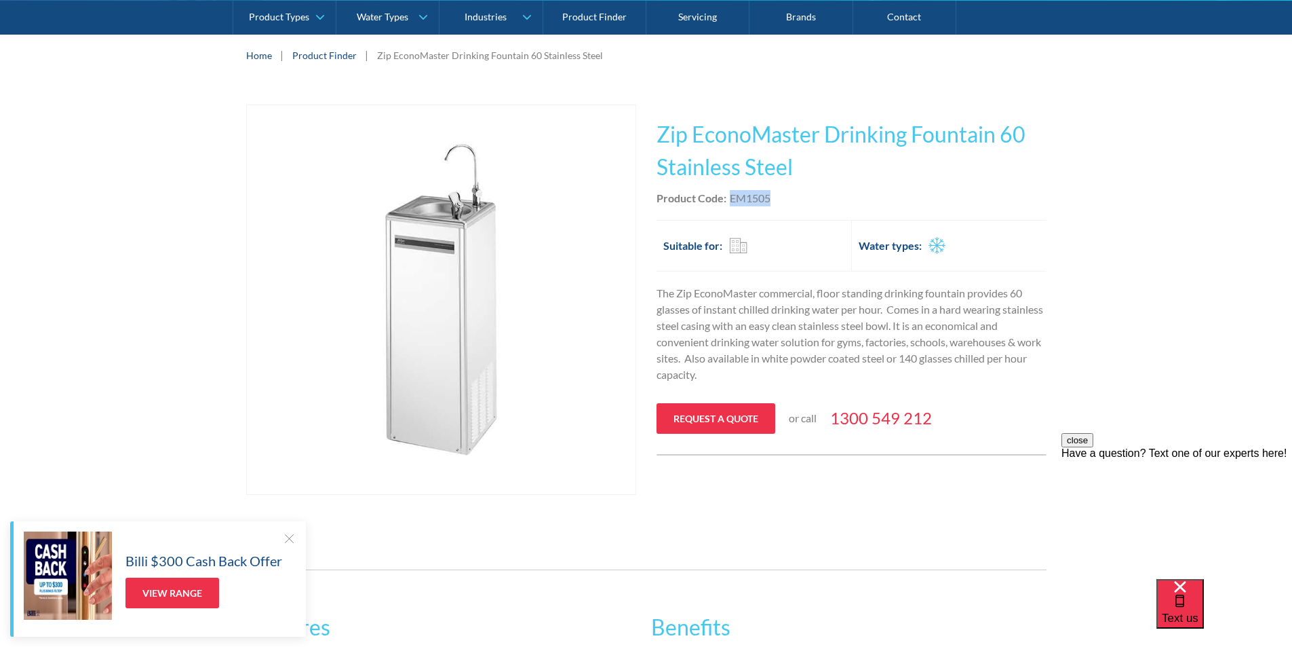
drag, startPoint x: 780, startPoint y: 197, endPoint x: 731, endPoint y: 201, distance: 49.0
click at [731, 201] on div "Product Code: EM1505" at bounding box center [852, 198] width 390 height 16
copy div "EM1505"
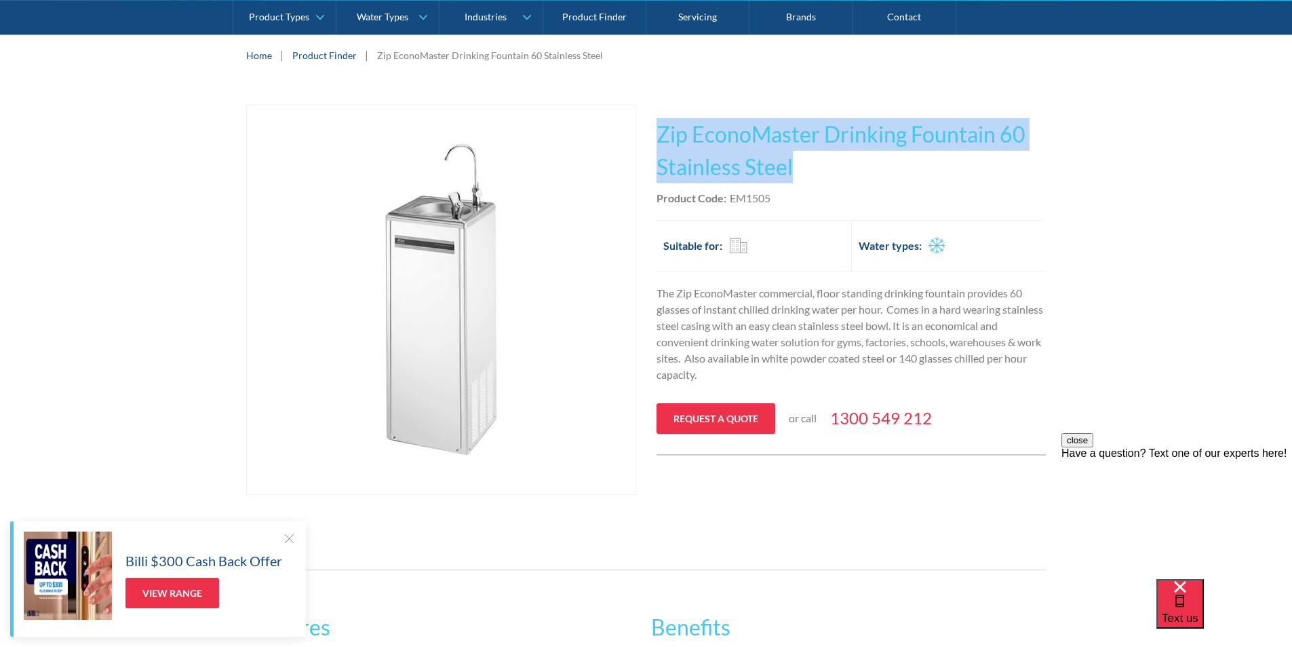
drag, startPoint x: 798, startPoint y: 167, endPoint x: 660, endPoint y: 135, distance: 141.4
click at [660, 135] on h1 "Zip EconoMaster Drinking Fountain 60 Stainless Steel" at bounding box center [852, 150] width 390 height 65
copy h1 "Zip EconoMaster Drinking Fountain 60 Stainless Steel"
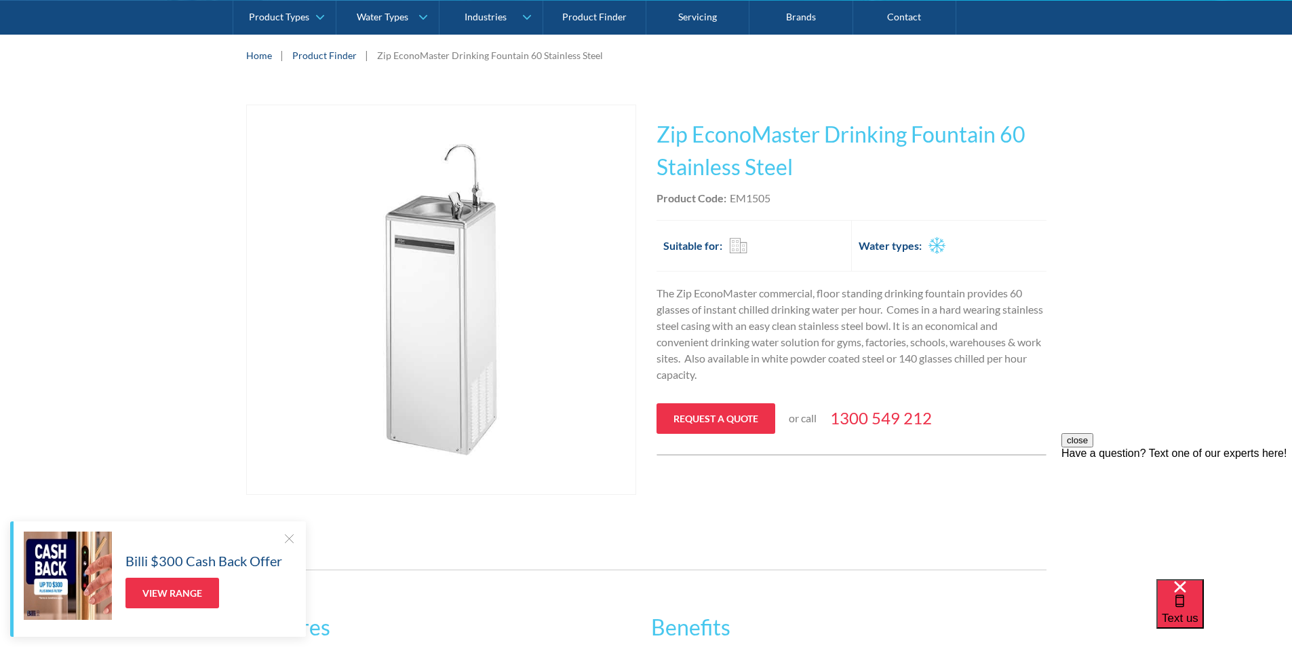
click at [803, 202] on div "Product Code: EM1505" at bounding box center [852, 198] width 390 height 16
drag, startPoint x: 771, startPoint y: 200, endPoint x: 731, endPoint y: 198, distance: 39.4
click at [731, 198] on div "Product Code: EM1505" at bounding box center [852, 198] width 390 height 16
copy div "EM1505"
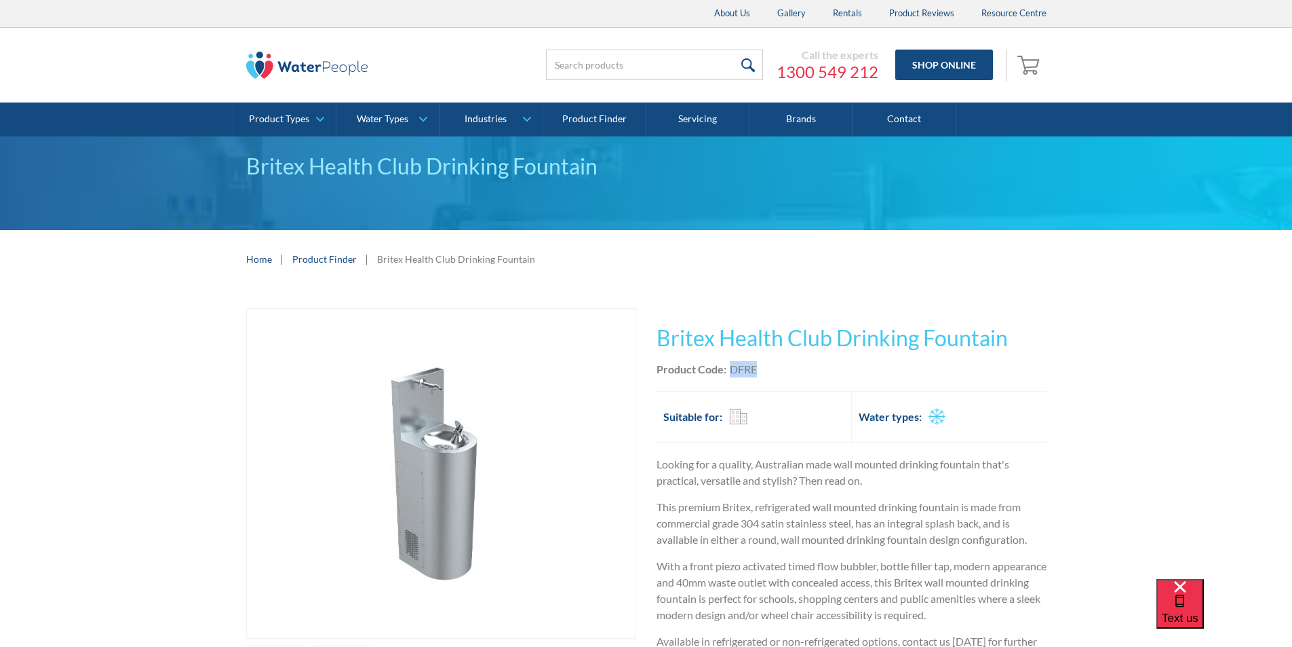
drag, startPoint x: 742, startPoint y: 364, endPoint x: 726, endPoint y: 367, distance: 16.6
click at [726, 366] on div "Product Code: DFRE" at bounding box center [852, 369] width 390 height 16
copy div "DFRE"
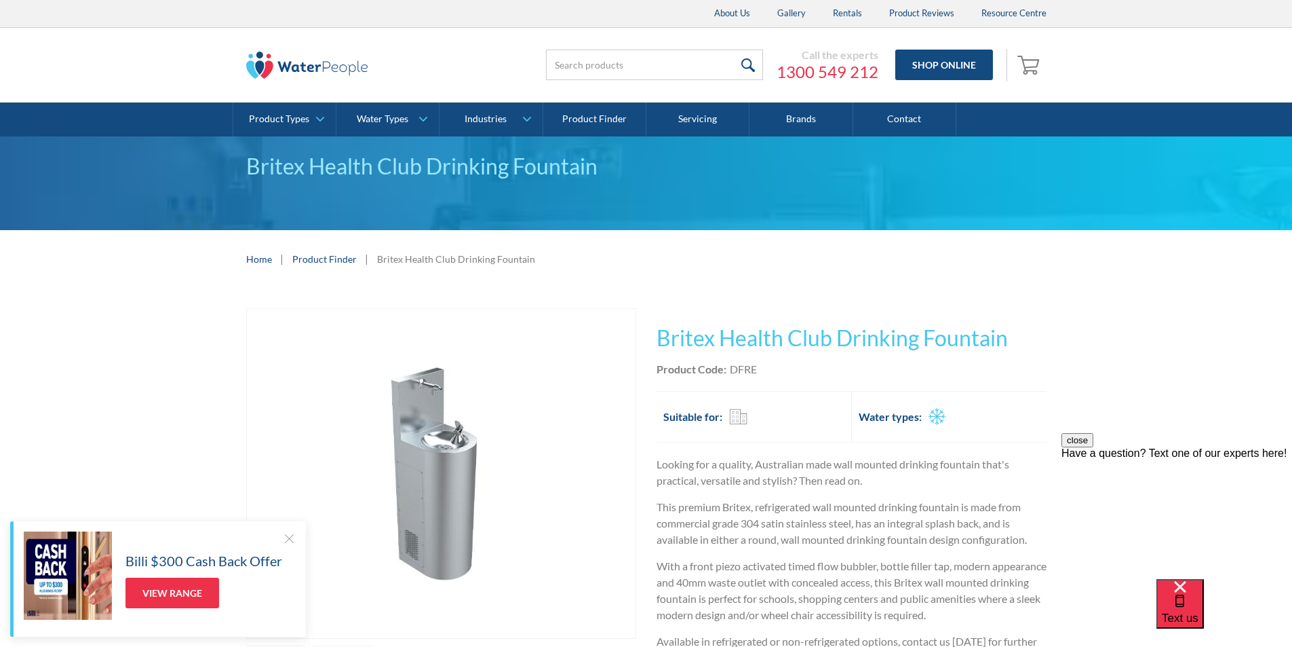
click at [1011, 332] on h1 "Britex Health Club Drinking Fountain" at bounding box center [852, 338] width 390 height 33
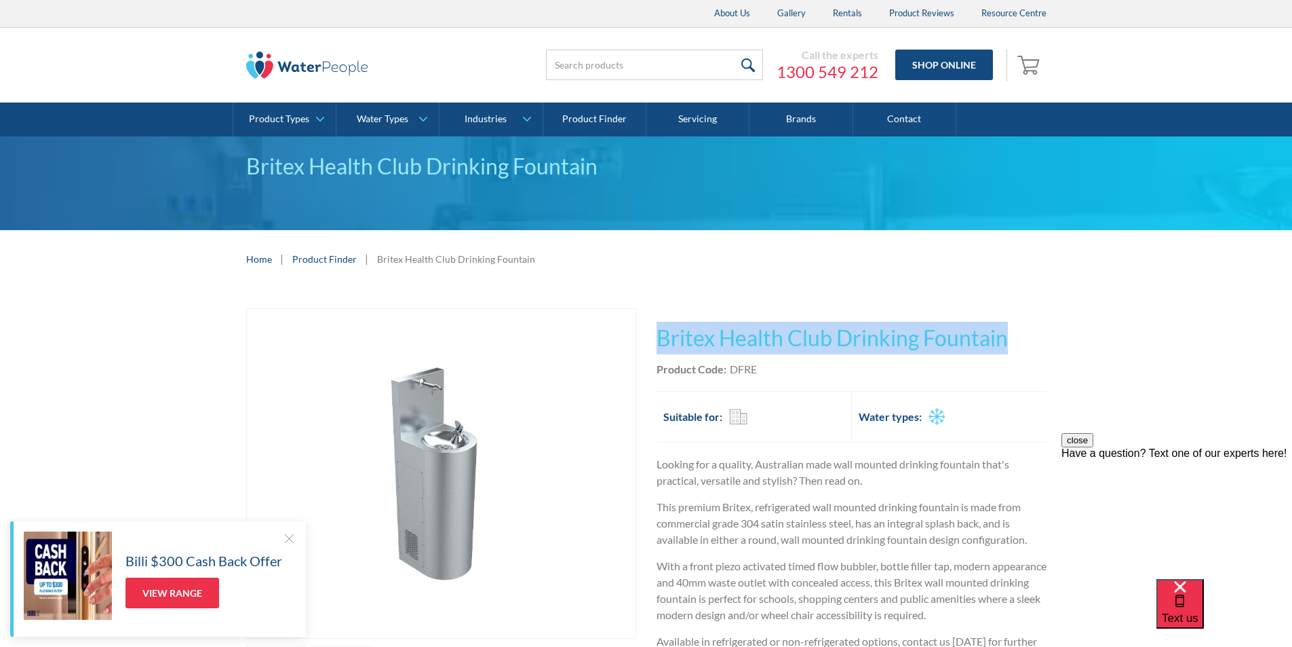
drag, startPoint x: 1011, startPoint y: 334, endPoint x: 706, endPoint y: 343, distance: 305.4
click at [661, 343] on h1 "Britex Health Club Drinking Fountain" at bounding box center [852, 338] width 390 height 33
copy h1 "Britex Health Club Drinking Fountain"
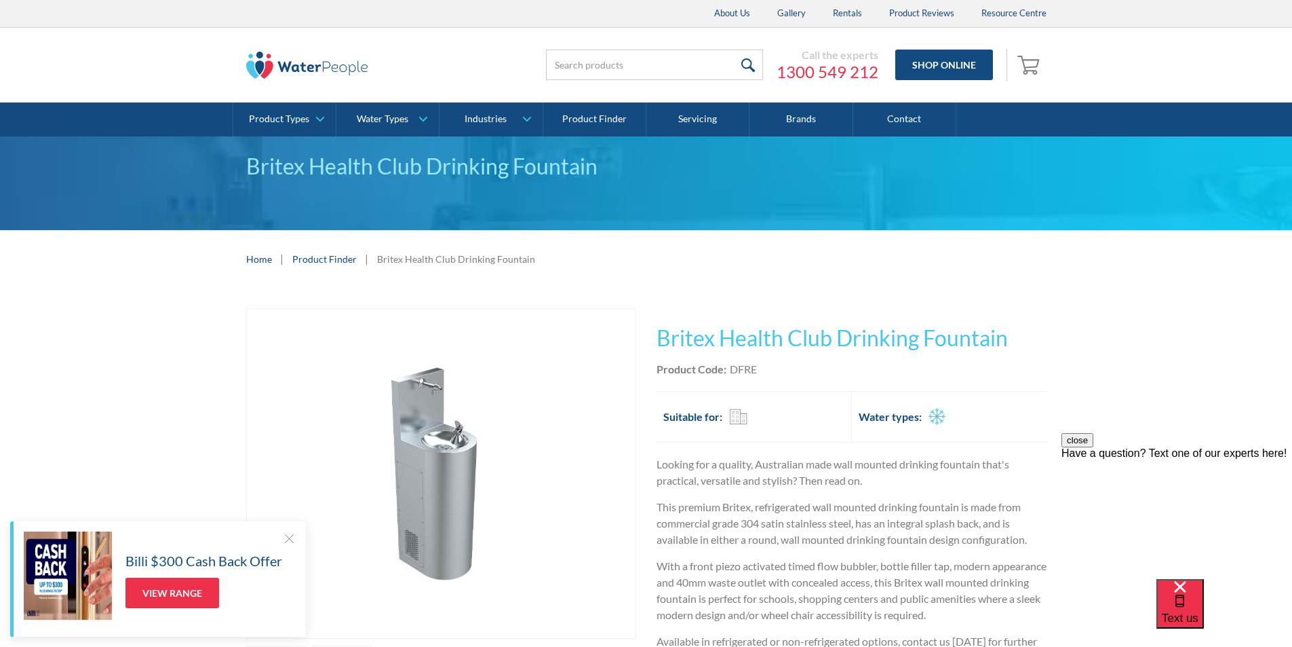
click at [763, 377] on div "Product Code: DFRE" at bounding box center [852, 369] width 390 height 16
drag, startPoint x: 763, startPoint y: 370, endPoint x: 731, endPoint y: 365, distance: 33.0
click at [731, 365] on div "Product Code: DFRE" at bounding box center [852, 369] width 390 height 16
copy div "DFRE"
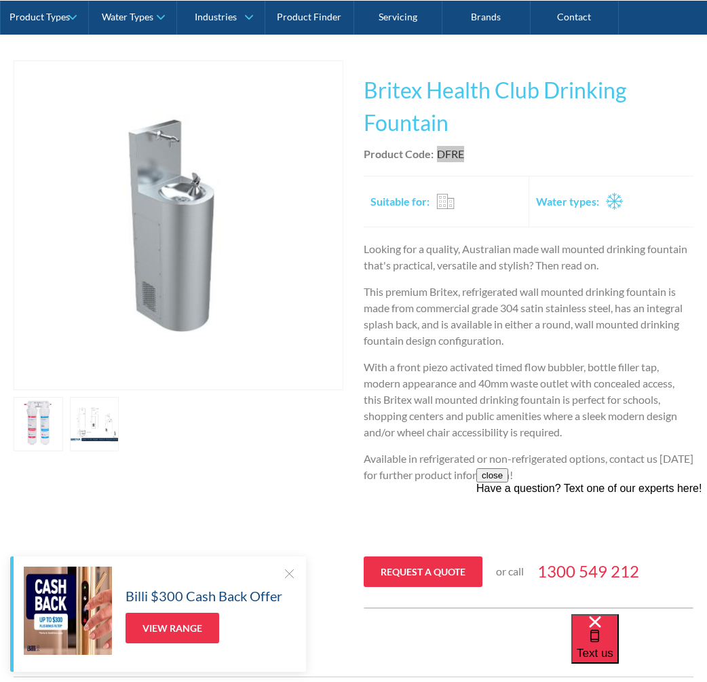
scroll to position [271, 0]
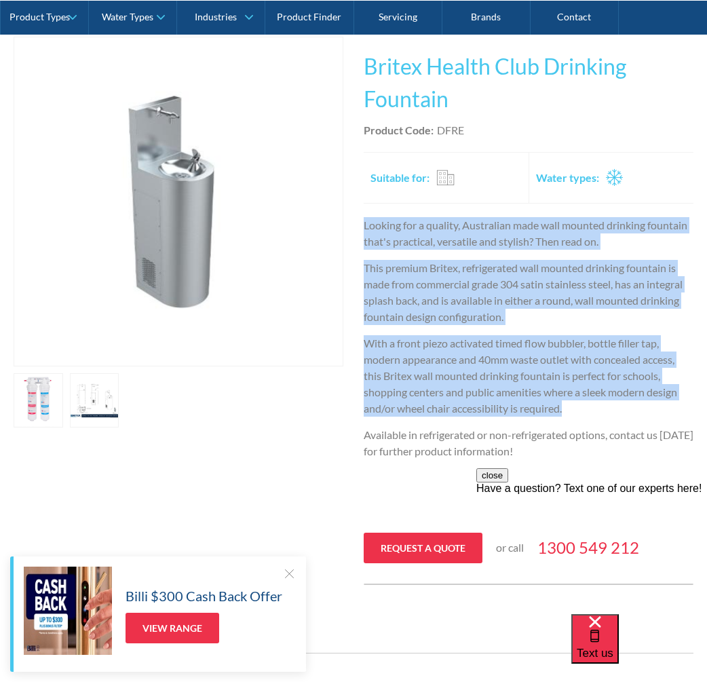
drag, startPoint x: 569, startPoint y: 407, endPoint x: 364, endPoint y: 227, distance: 273.1
click at [364, 227] on div "Looking for a quality, Australian made wall mounted drinking fountain that's pr…" at bounding box center [529, 369] width 330 height 305
copy div "Looking for a quality, Australian made wall mounted drinking fountain that's pr…"
click at [499, 275] on p "This premium Britex, refrigerated wall mounted drinking fountain is made from c…" at bounding box center [529, 292] width 330 height 65
click at [169, 212] on img "open lightbox" at bounding box center [178, 201] width 328 height 328
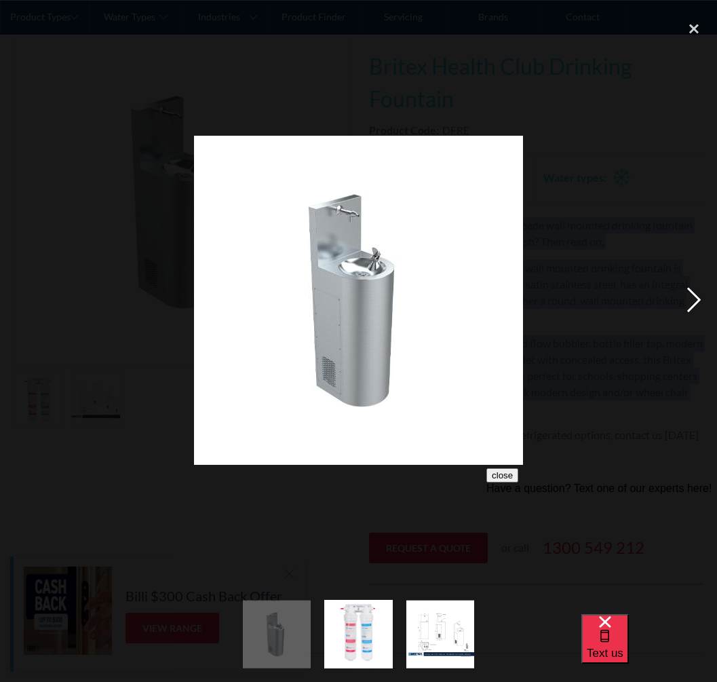
click at [696, 291] on div "next image" at bounding box center [694, 300] width 46 height 573
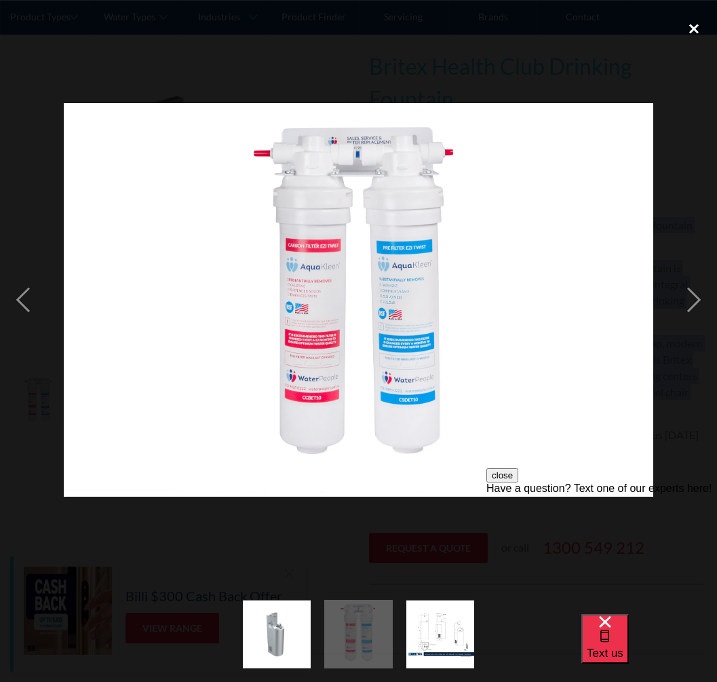
click at [693, 22] on div "close lightbox" at bounding box center [694, 29] width 46 height 30
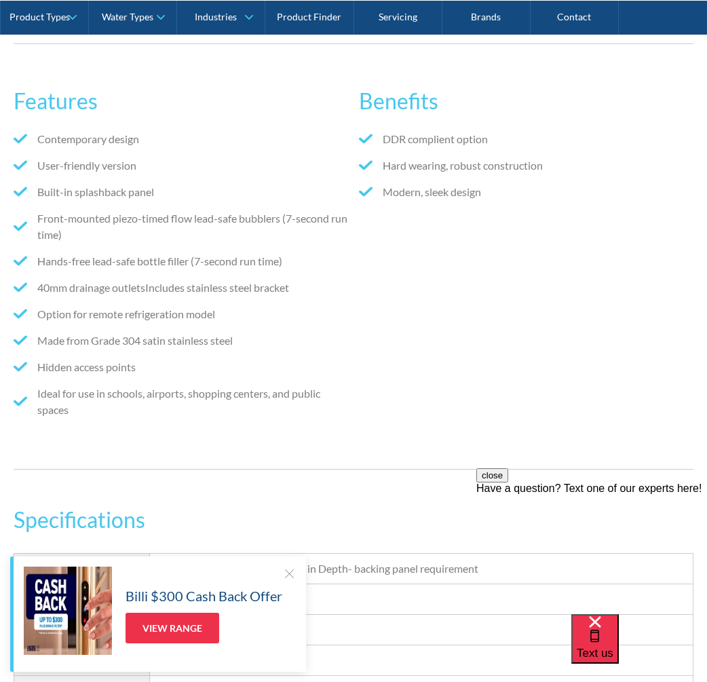
scroll to position [882, 0]
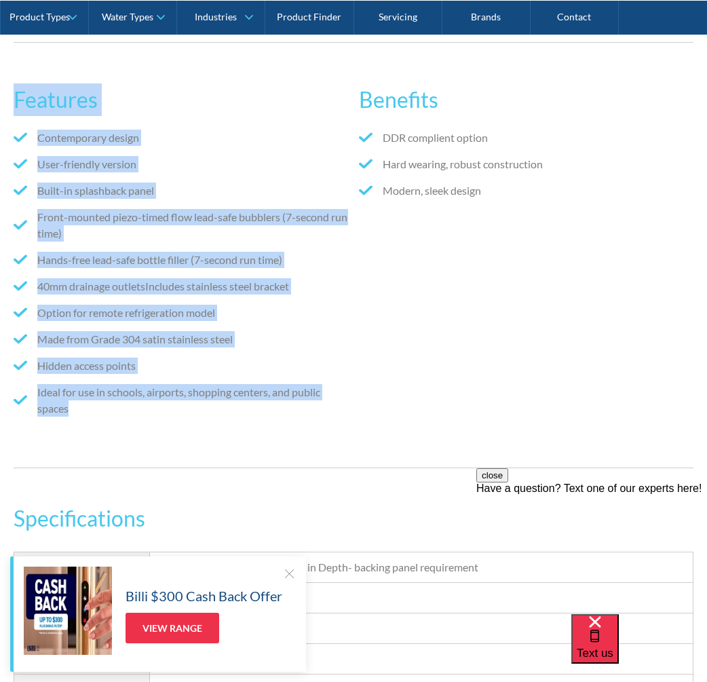
drag, startPoint x: 83, startPoint y: 412, endPoint x: 3, endPoint y: 95, distance: 327.4
click at [3, 95] on div "Features Contemporary design User-friendly version Built-in splashback panel Fr…" at bounding box center [353, 255] width 707 height 467
copy div "Features Contemporary design User-friendly version Built-in splashback panel Fr…"
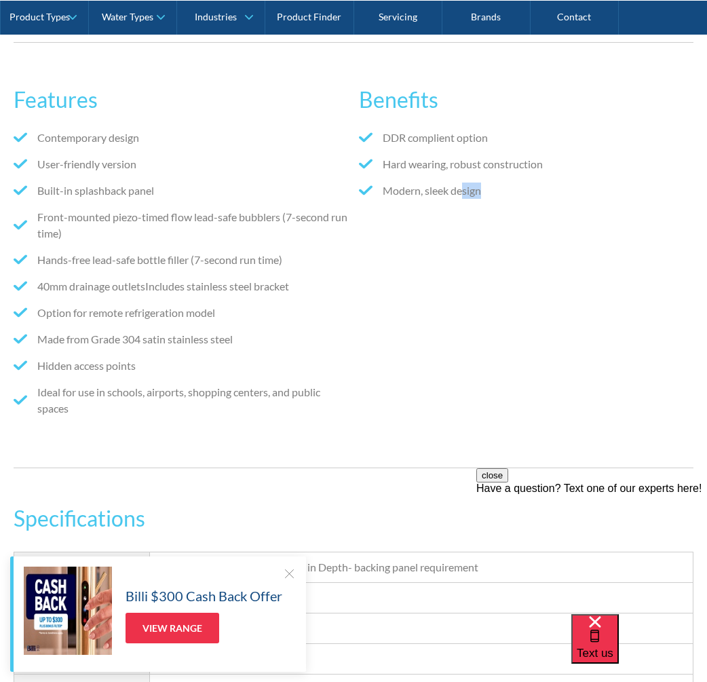
drag, startPoint x: 467, startPoint y: 296, endPoint x: 486, endPoint y: 234, distance: 65.0
click at [485, 242] on div "Benefits DDR complient option Hard wearing, robust construction Modern, sleek d…" at bounding box center [526, 255] width 334 height 370
click at [495, 198] on li "Modern, sleek design" at bounding box center [526, 190] width 334 height 16
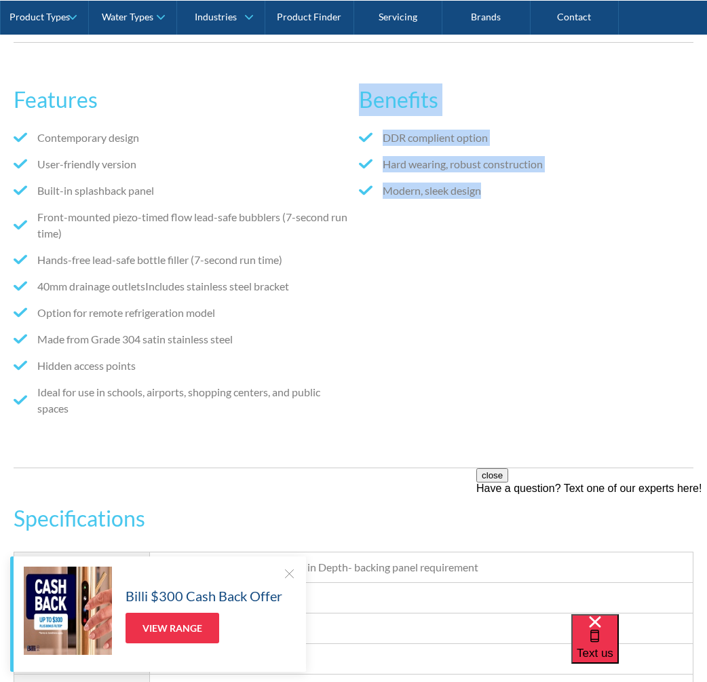
drag, startPoint x: 490, startPoint y: 194, endPoint x: 370, endPoint y: 101, distance: 151.8
click at [365, 100] on div "Benefits DDR complient option Hard wearing, robust construction Modern, sleek d…" at bounding box center [526, 255] width 334 height 370
copy div "Benefits DDR complient option Hard wearing, robust construction Modern, sleek d…"
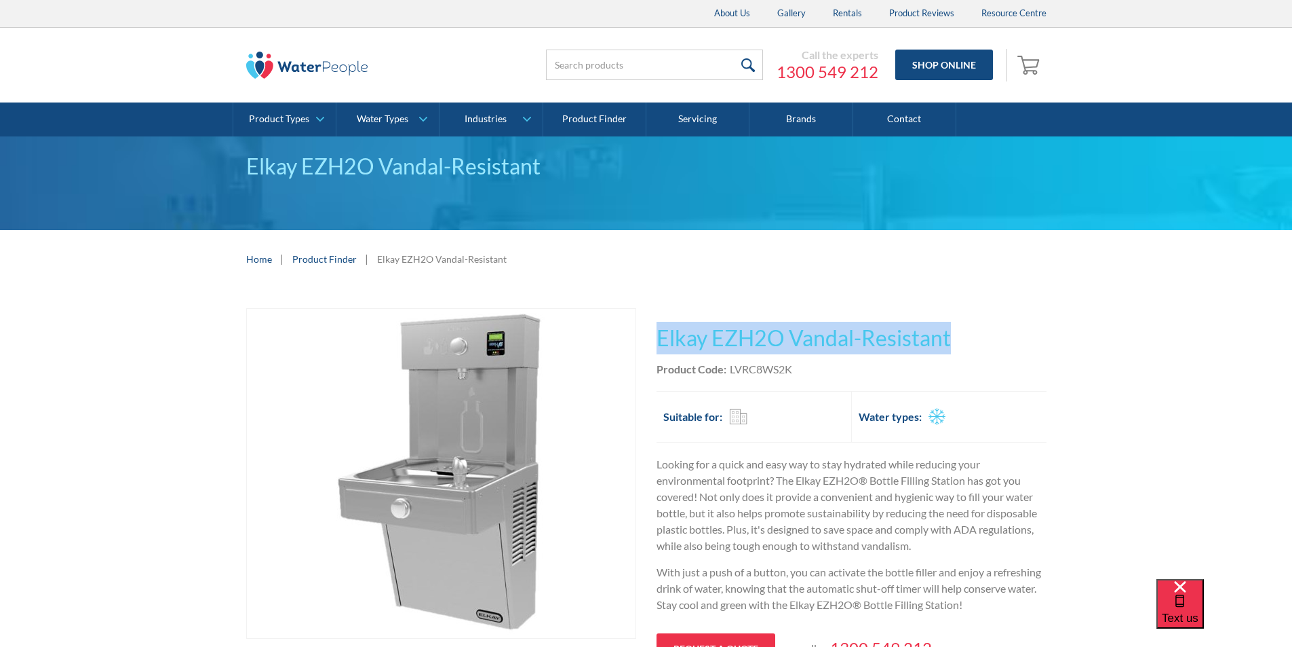
drag, startPoint x: 942, startPoint y: 336, endPoint x: 657, endPoint y: 320, distance: 285.4
click at [657, 320] on div "This tap design is included in our standard range tap options when you purchase…" at bounding box center [852, 516] width 390 height 416
copy h1 "Elkay EZH2O Vandal-Resistant"
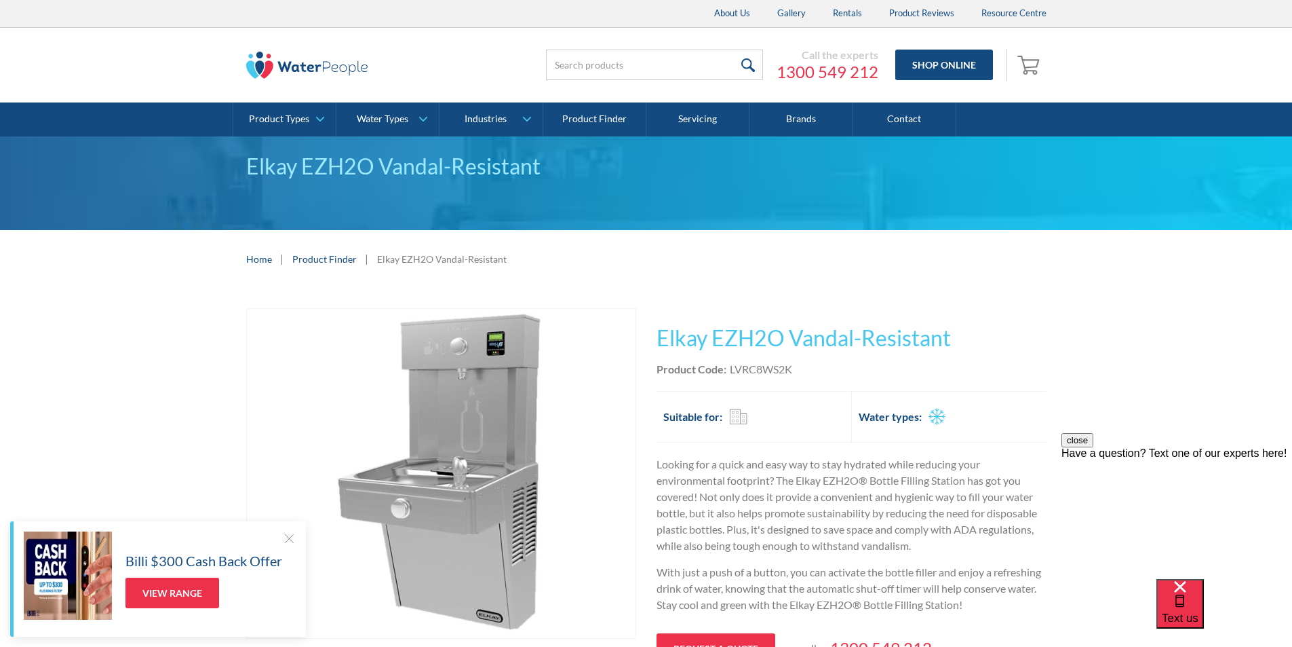
click at [795, 366] on div "Product Code: LVRC8WS2K" at bounding box center [852, 369] width 390 height 16
drag, startPoint x: 795, startPoint y: 366, endPoint x: 736, endPoint y: 360, distance: 59.3
click at [736, 361] on div "Product Code: LVRC8WS2K" at bounding box center [852, 369] width 390 height 16
copy div "LVRC8WS2K"
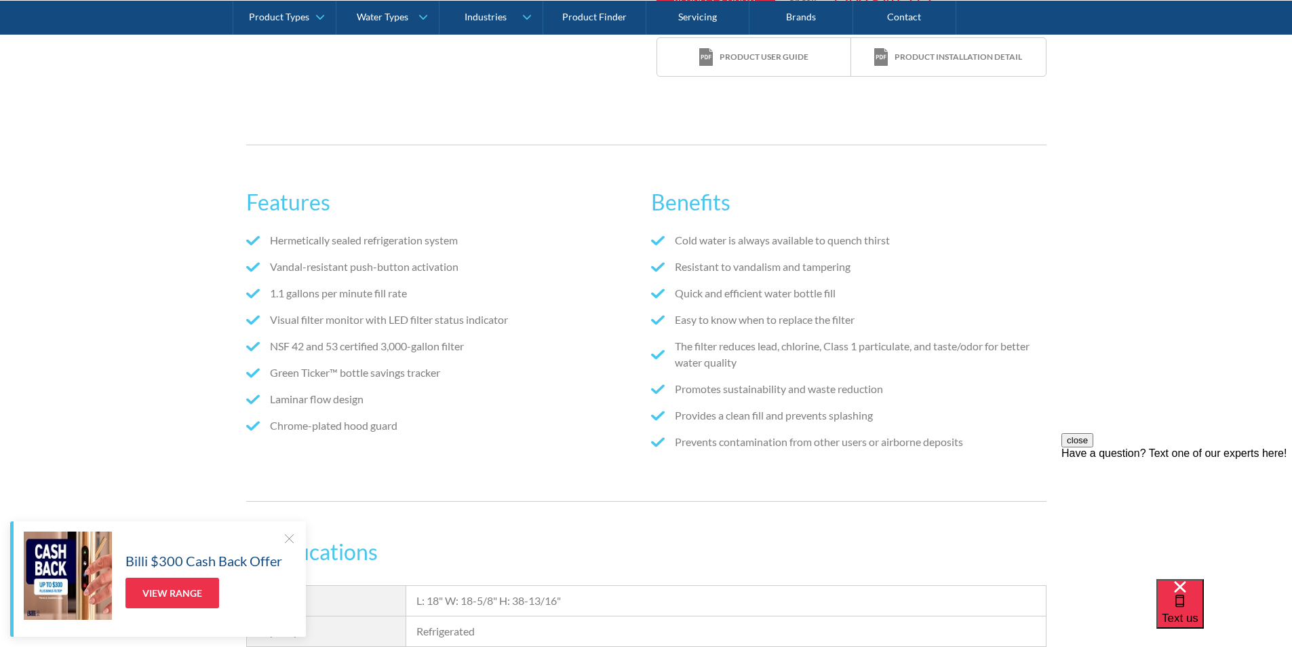
scroll to position [375, 0]
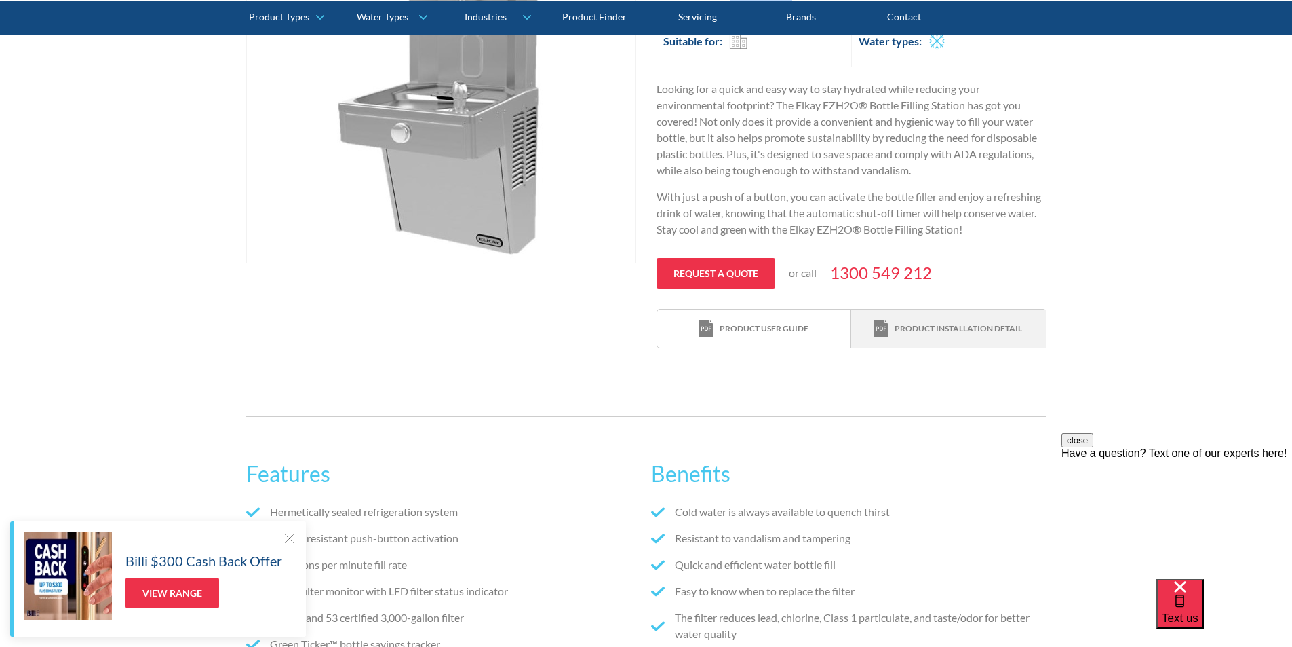
click at [938, 322] on div "Product installation detail" at bounding box center [959, 328] width 128 height 12
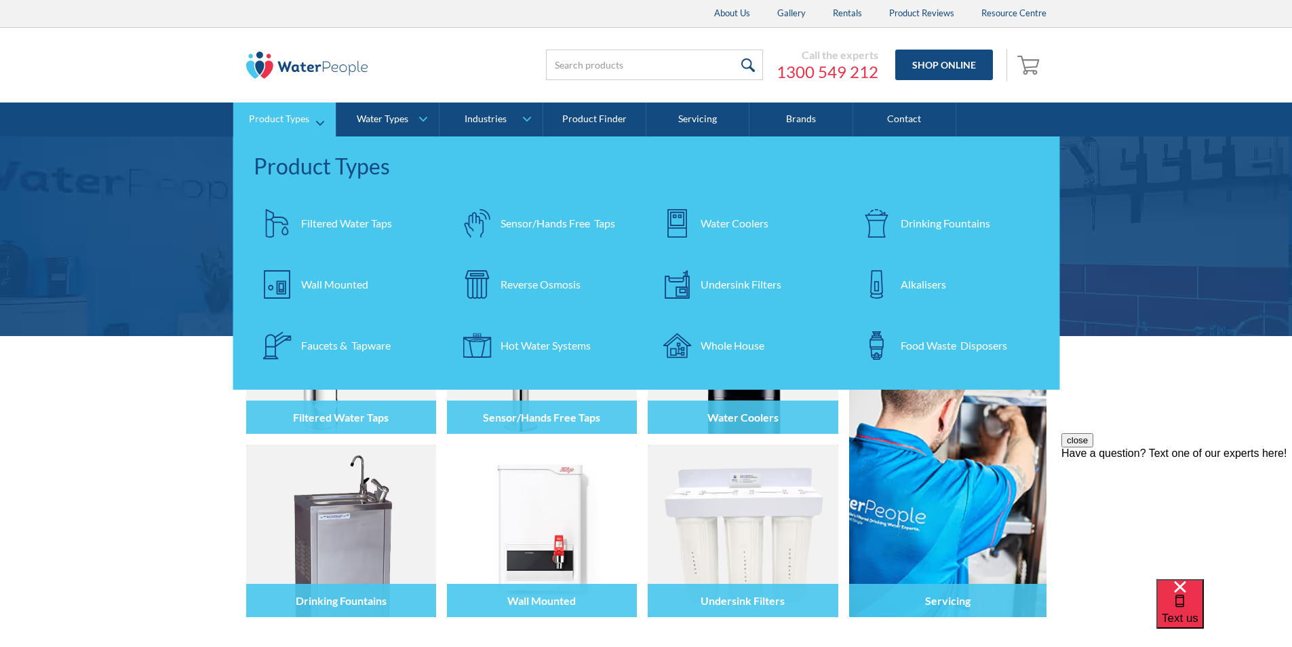
click at [721, 220] on div "Water Coolers" at bounding box center [735, 223] width 68 height 16
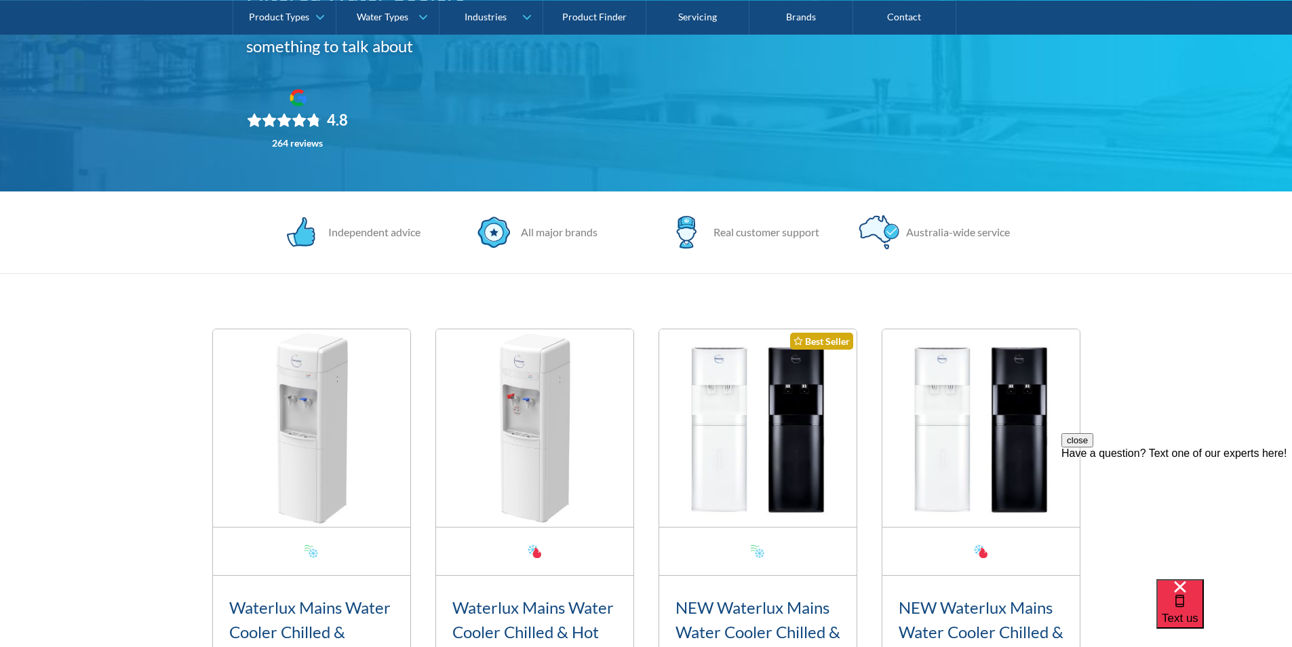
scroll to position [407, 0]
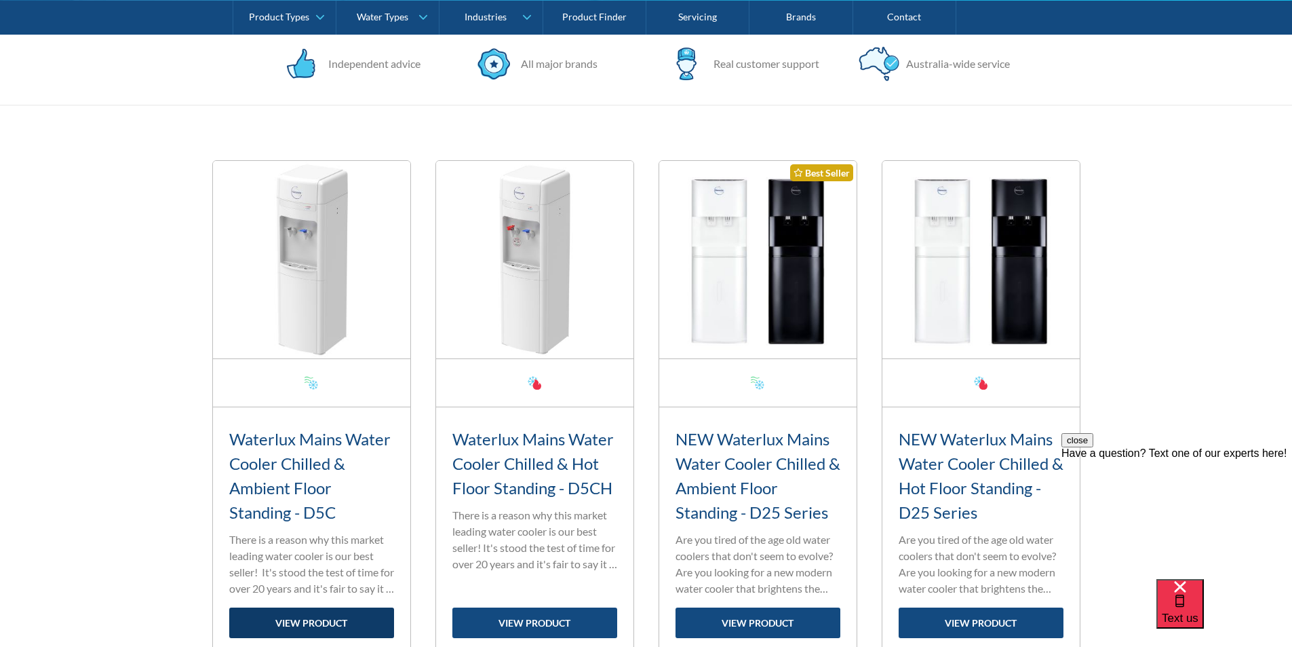
click at [306, 622] on link "view product" at bounding box center [311, 622] width 165 height 31
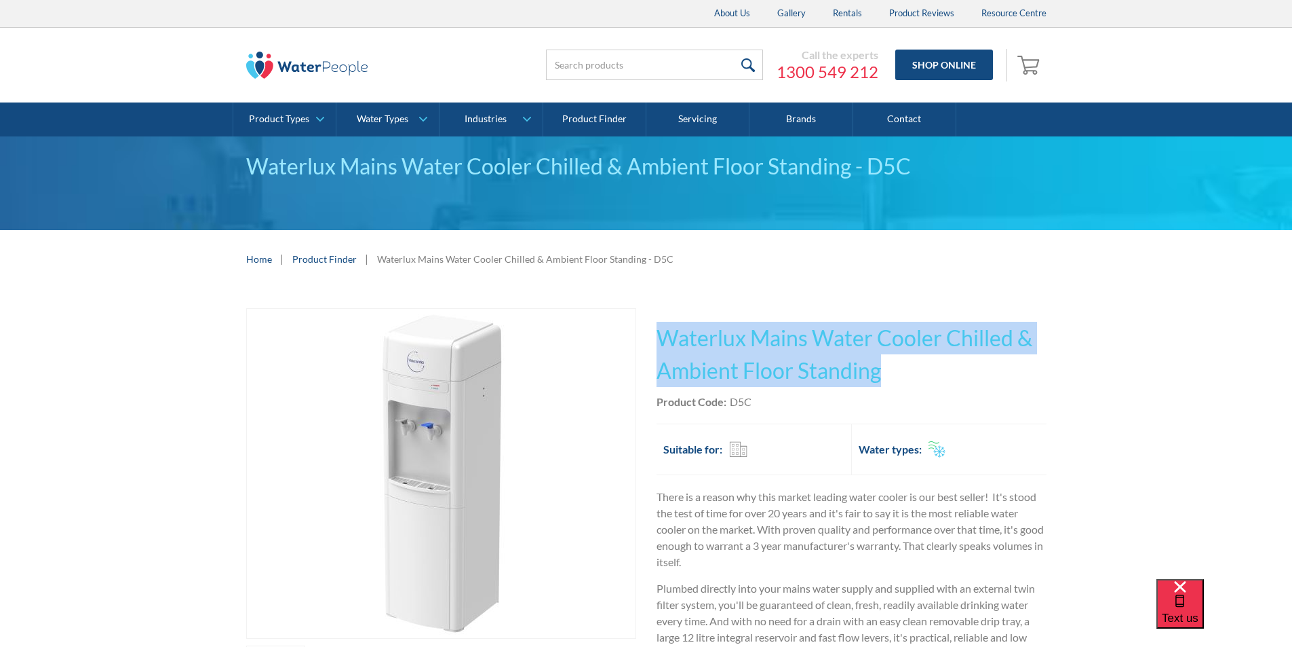
drag, startPoint x: 889, startPoint y: 372, endPoint x: 666, endPoint y: 343, distance: 225.2
click at [663, 340] on h1 "Waterlux Mains Water Cooler Chilled & Ambient Floor Standing" at bounding box center [852, 354] width 390 height 65
copy h1 "Waterlux Mains Water Cooler Chilled & Ambient Floor Standing"
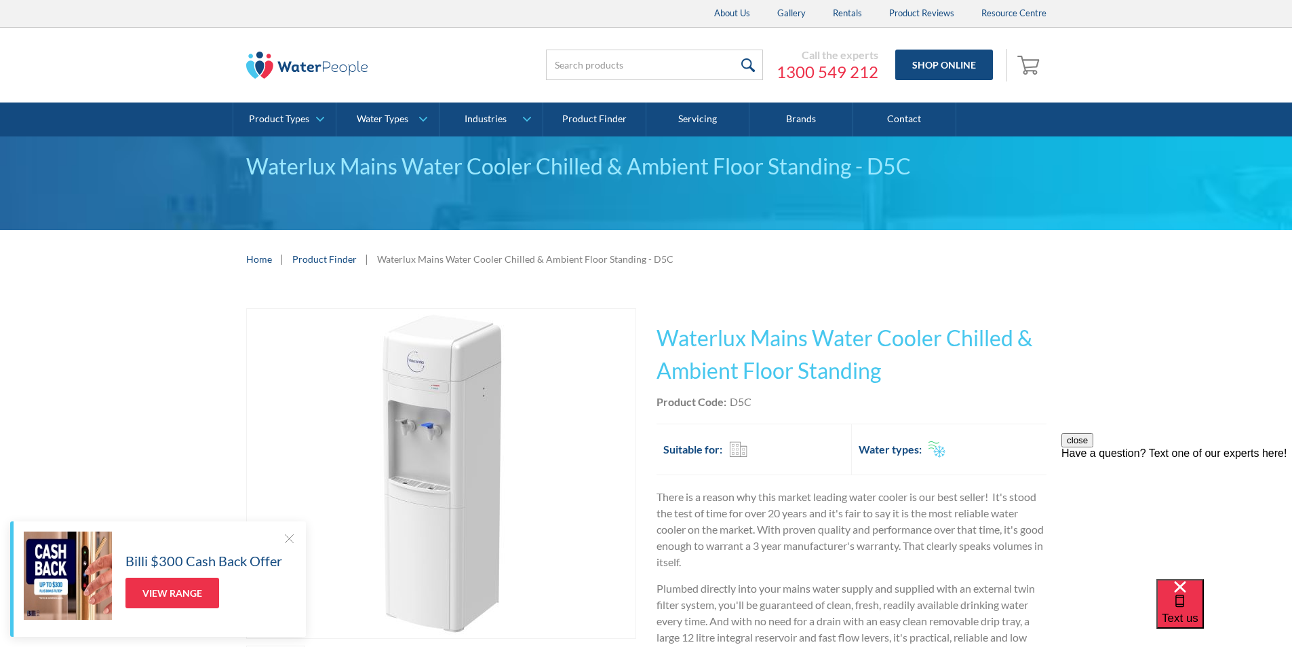
click at [769, 403] on div "Product Code: D5C" at bounding box center [852, 401] width 390 height 16
drag, startPoint x: 757, startPoint y: 393, endPoint x: 733, endPoint y: 403, distance: 25.6
click at [733, 403] on div "Product Code: D5C" at bounding box center [852, 401] width 390 height 16
copy div "D5C"
